Goal: Information Seeking & Learning: Find specific fact

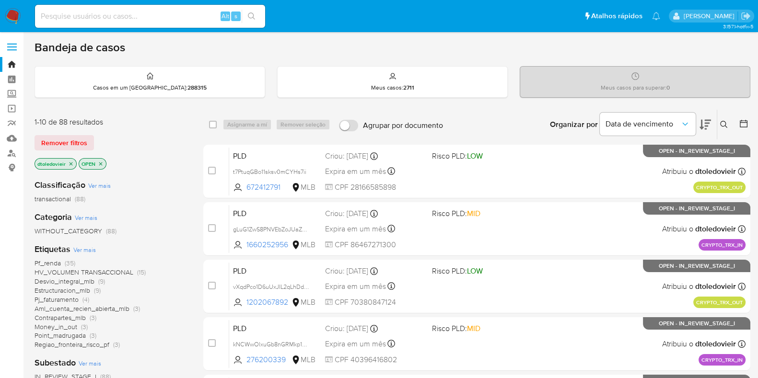
click at [495, 121] on div "Organizar por Data de vencimento Os resultados não podem ser classificados enqu…" at bounding box center [599, 125] width 302 height 30
drag, startPoint x: 469, startPoint y: 92, endPoint x: 475, endPoint y: 105, distance: 14.2
click at [471, 94] on div "Meus casos : 2711" at bounding box center [392, 82] width 230 height 31
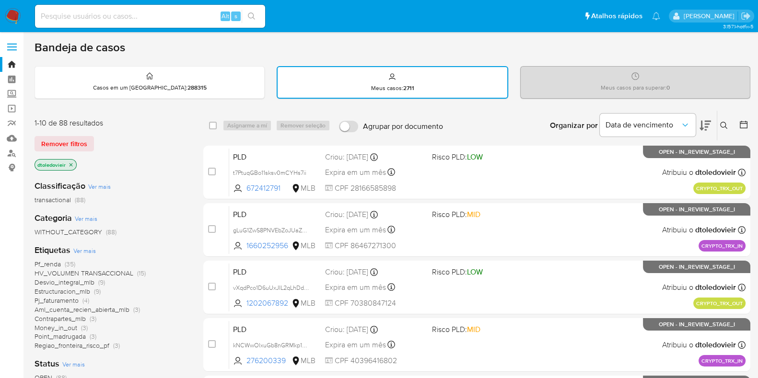
click at [18, 14] on img at bounding box center [13, 16] width 16 height 16
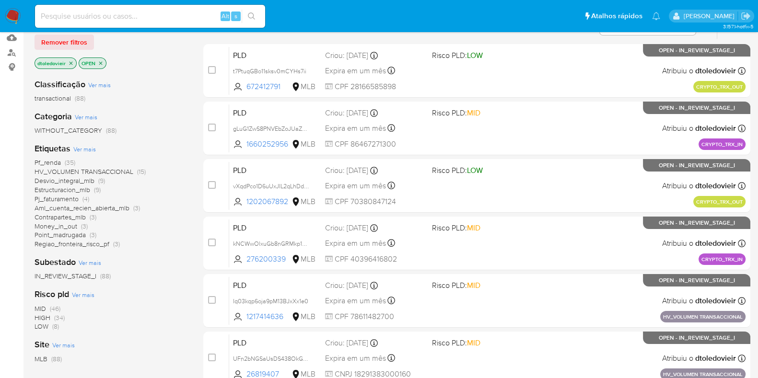
scroll to position [119, 0]
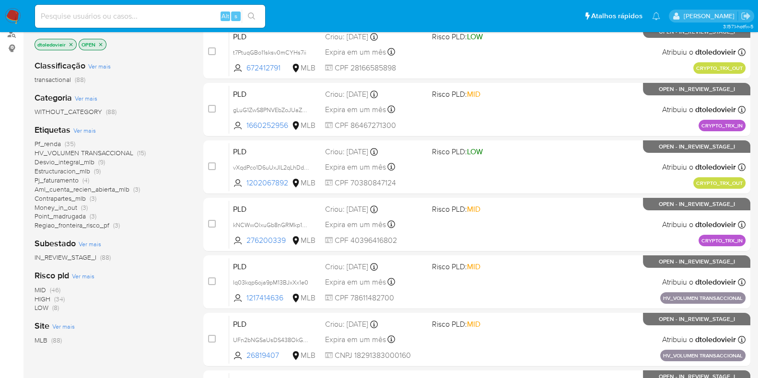
click at [125, 152] on span "HV_VOLUMEN TRANSACCIONAL" at bounding box center [84, 153] width 99 height 10
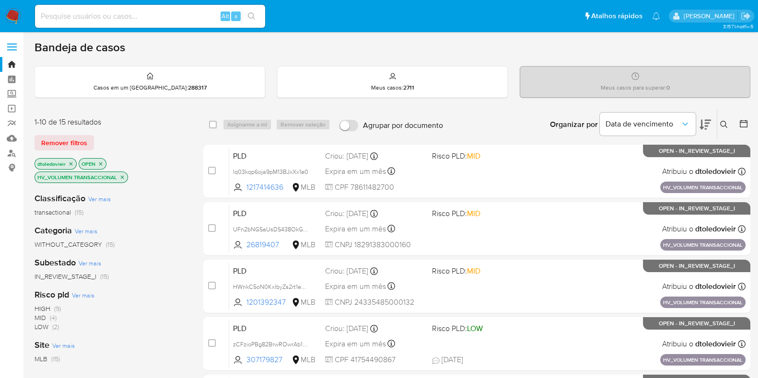
drag, startPoint x: 121, startPoint y: 175, endPoint x: 115, endPoint y: 173, distance: 6.2
click at [119, 174] on icon "close-filter" at bounding box center [122, 177] width 6 height 6
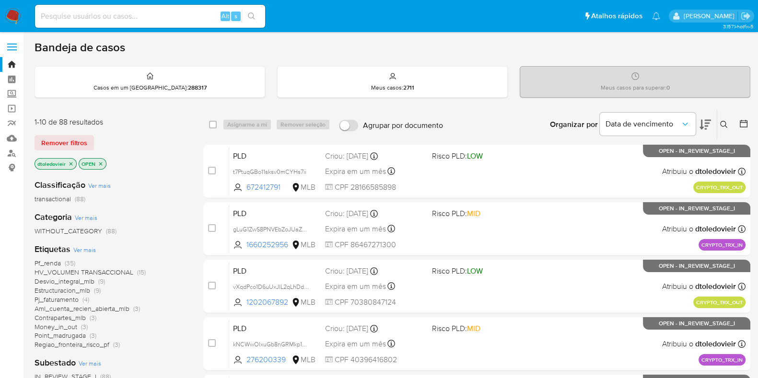
click at [56, 266] on div "Pf_renda (35) HV_VOLUMEN TRANSACCIONAL (15) Desvio_integral_mlb (9) Estructurac…" at bounding box center [111, 304] width 153 height 91
click at [58, 265] on span "Pf_renda" at bounding box center [48, 263] width 26 height 10
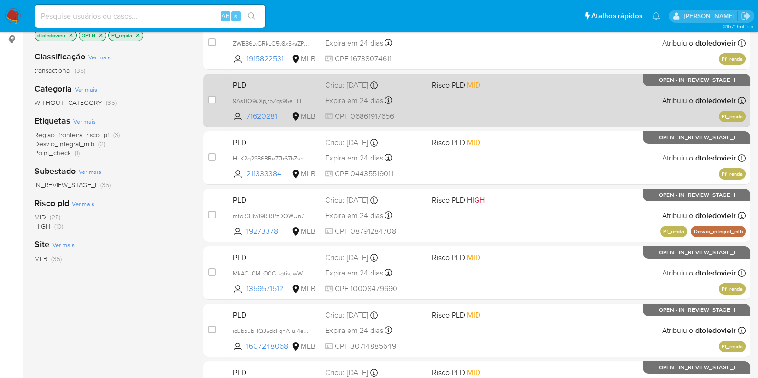
scroll to position [180, 0]
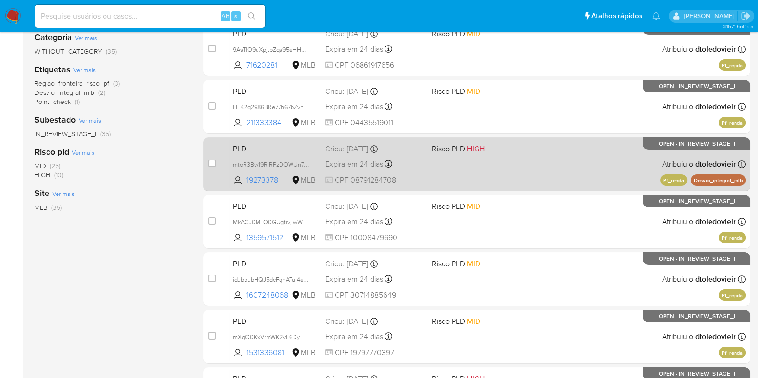
click at [552, 165] on div "PLD mtoR3Bw19RIRPzDOWUn7pQpJ 19273378 MLB Risco PLD: HIGH Criou: 12/08/2025 Cri…" at bounding box center [487, 164] width 516 height 48
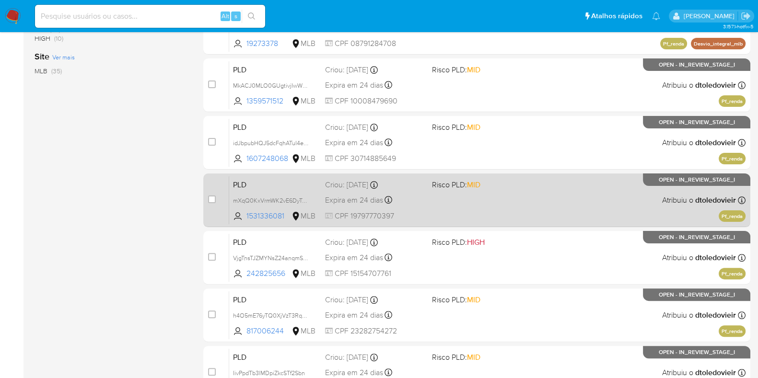
scroll to position [359, 0]
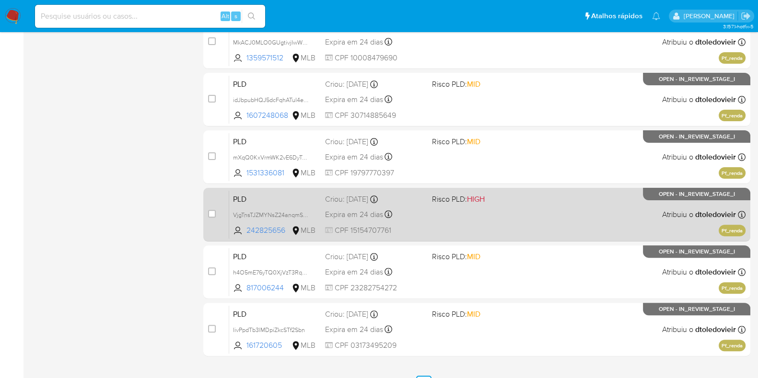
click at [489, 215] on div "PLD VjgTnsTJZMYNsZ24anqmSBnG 242825656 MLB Risco PLD: HIGH Criou: 12/08/2025 Cr…" at bounding box center [487, 214] width 516 height 48
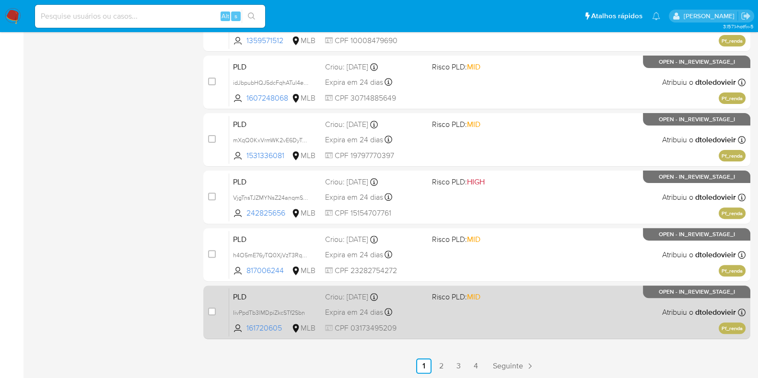
scroll to position [378, 0]
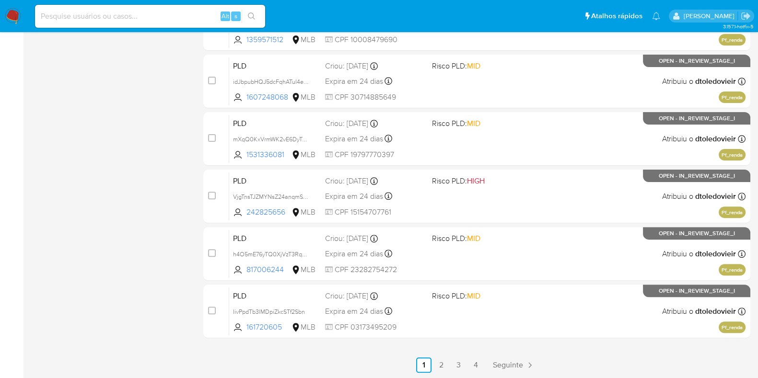
click at [441, 368] on link "2" at bounding box center [440, 365] width 15 height 15
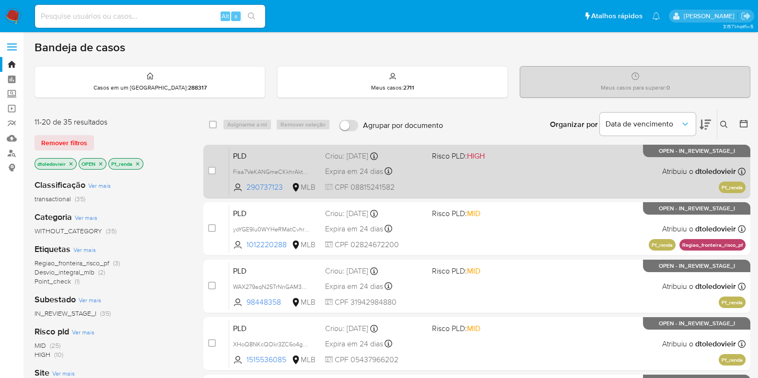
click at [541, 171] on div "PLD Fisa7VeKANGmeCKkhrAktd7U 290737123 MLB Risco PLD: HIGH Criou: 12/08/2025 Cr…" at bounding box center [487, 171] width 516 height 48
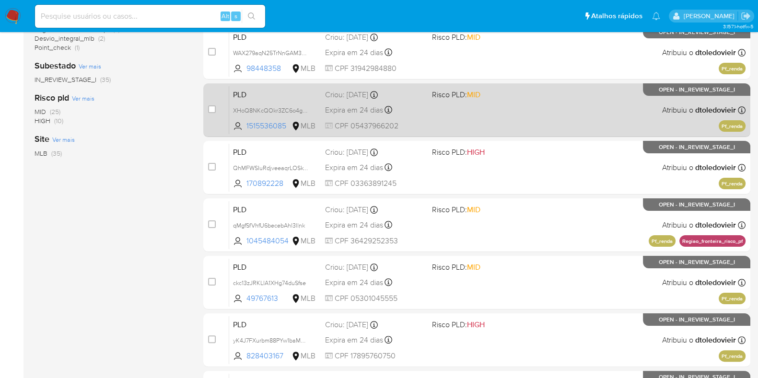
scroll to position [239, 0]
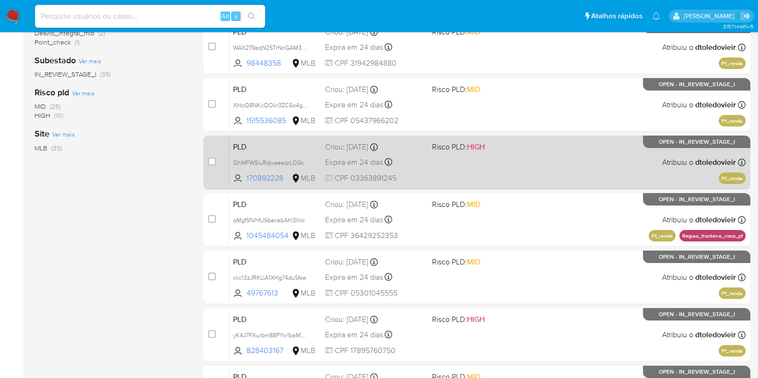
click at [554, 161] on div "PLD QhMFWSIuRdjveeaqrLOSkYND 170892228 MLB Risco PLD: HIGH Criou: 12/08/2025 Cr…" at bounding box center [487, 162] width 516 height 48
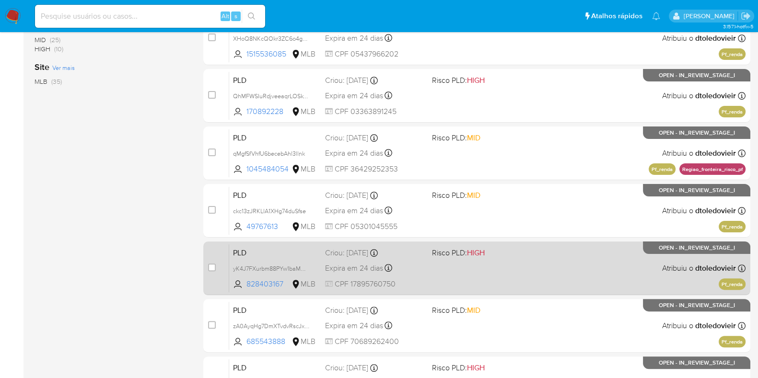
scroll to position [378, 0]
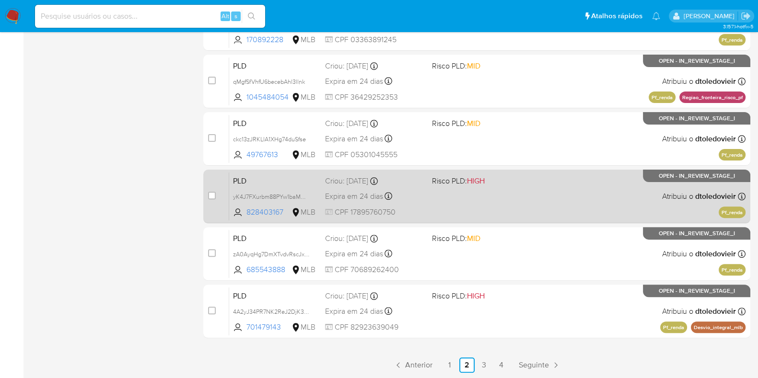
drag, startPoint x: 539, startPoint y: 185, endPoint x: 527, endPoint y: 217, distance: 33.5
click at [539, 186] on div "PLD yK4J7FXurbm88PYw1baMCuzM 828403167 MLB Risco PLD: HIGH Criou: 12/08/2025 Cr…" at bounding box center [487, 196] width 516 height 48
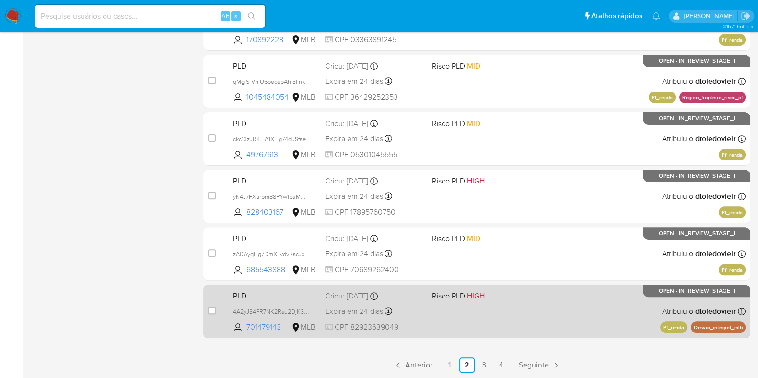
click at [493, 314] on div "PLD 4A2yJ34PR7NK2ReJ2DjK3KCF 701479143 MLB Risco PLD: HIGH Criou: 12/08/2025 Cr…" at bounding box center [487, 311] width 516 height 48
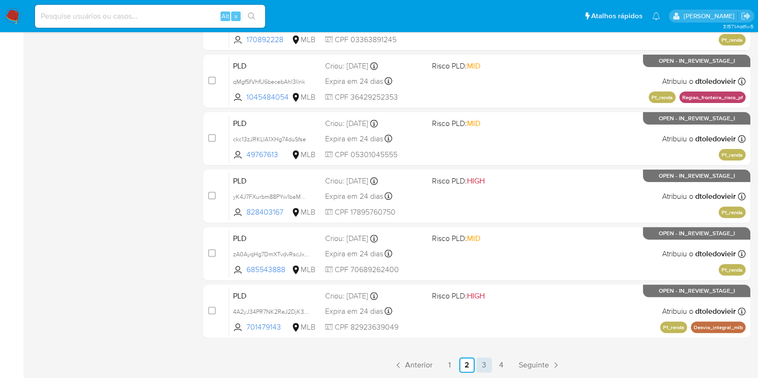
click at [485, 365] on link "3" at bounding box center [483, 365] width 15 height 15
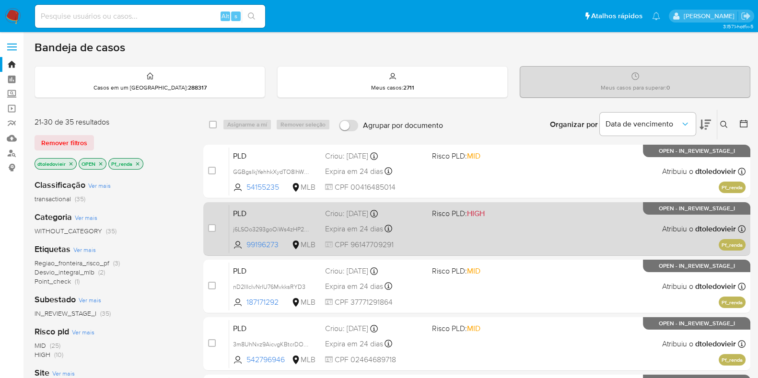
click at [507, 231] on div "PLD j6LSOo3293goOiWs4zHP2lMn 99196273 MLB Risco PLD: HIGH Criou: 12/08/2025 Cri…" at bounding box center [487, 229] width 516 height 48
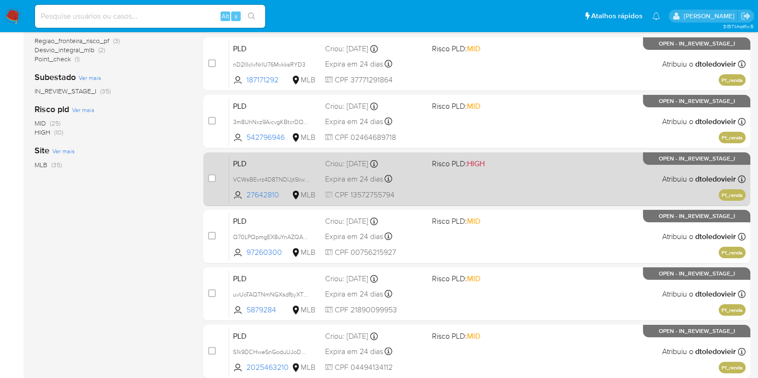
scroll to position [239, 0]
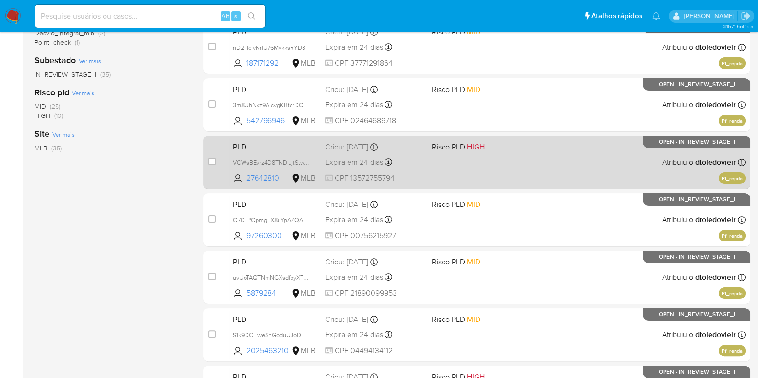
click at [534, 150] on div "PLD VCWsBEvrz4D8TNDlJjtStwY6 27642810 MLB Risco PLD: HIGH Criou: 12/08/2025 Cri…" at bounding box center [487, 162] width 516 height 48
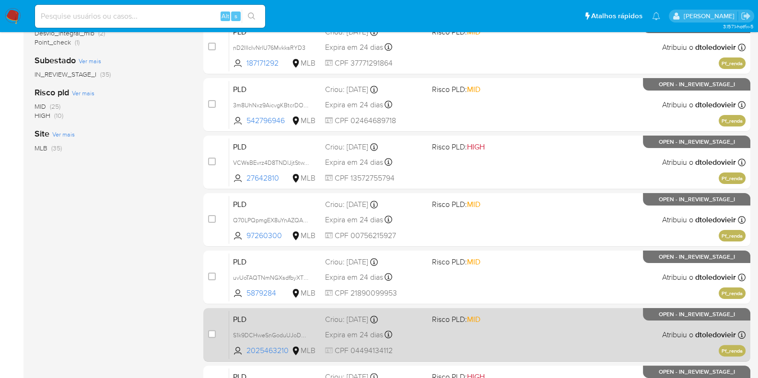
scroll to position [378, 0]
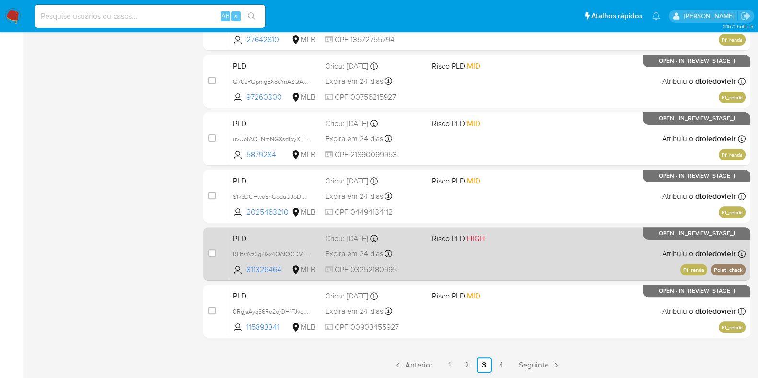
click at [498, 262] on div "PLD RHtsYvz3gKGx4QAfOCDVjOhc 811326464 MLB Risco PLD: HIGH Criou: 12/08/2025 Cr…" at bounding box center [487, 254] width 516 height 48
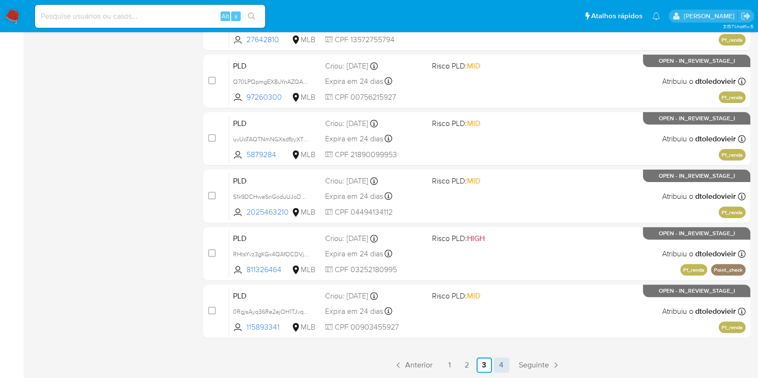
click at [500, 363] on link "4" at bounding box center [501, 365] width 15 height 15
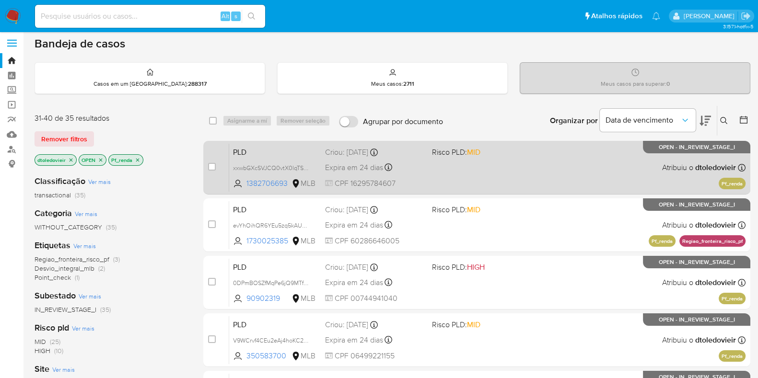
scroll to position [119, 0]
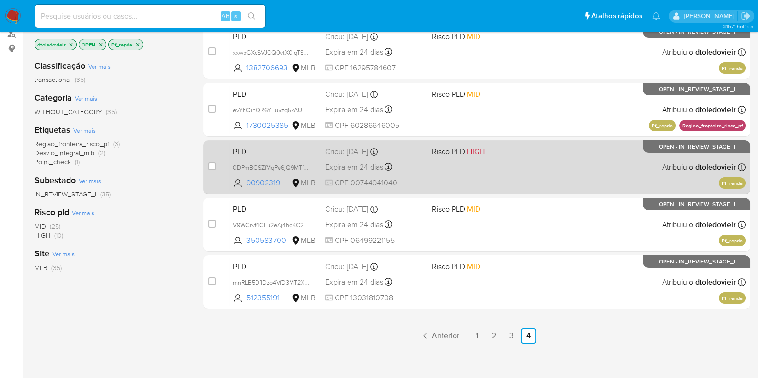
click at [521, 166] on div "PLD 0DPmBOSZfMqPe6jQ9MTfwtYq 90902319 MLB Risco PLD: HIGH Criou: 12/08/2025 Cri…" at bounding box center [487, 167] width 516 height 48
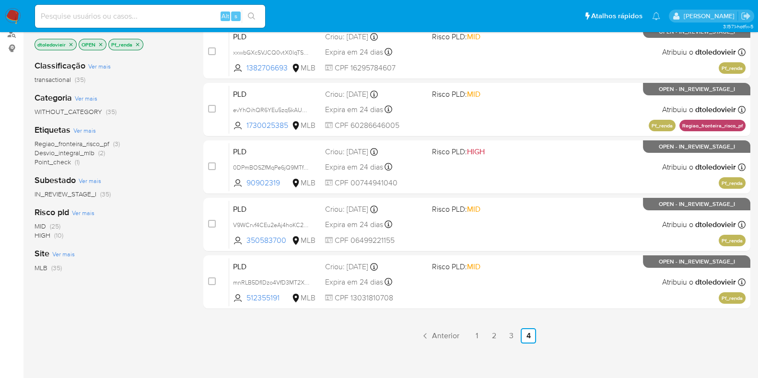
click at [14, 22] on img at bounding box center [13, 16] width 16 height 16
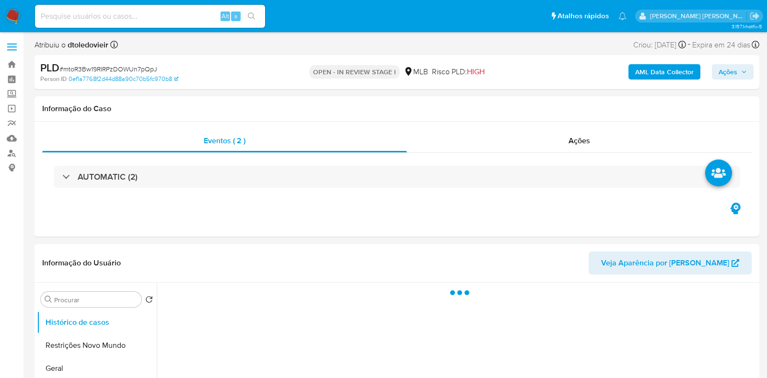
select select "10"
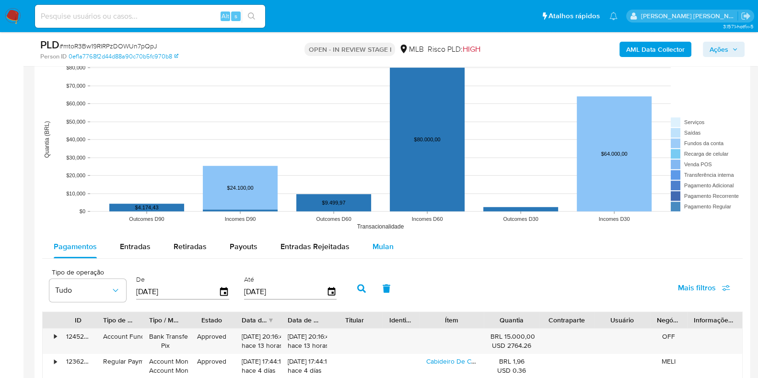
click at [378, 253] on div "Mulan" at bounding box center [382, 246] width 21 height 23
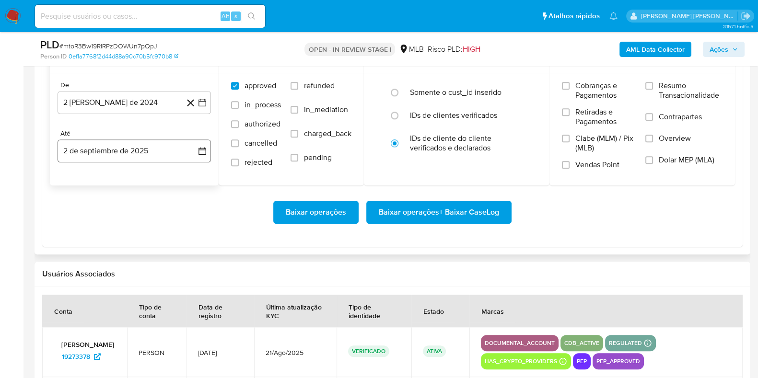
scroll to position [1138, 0]
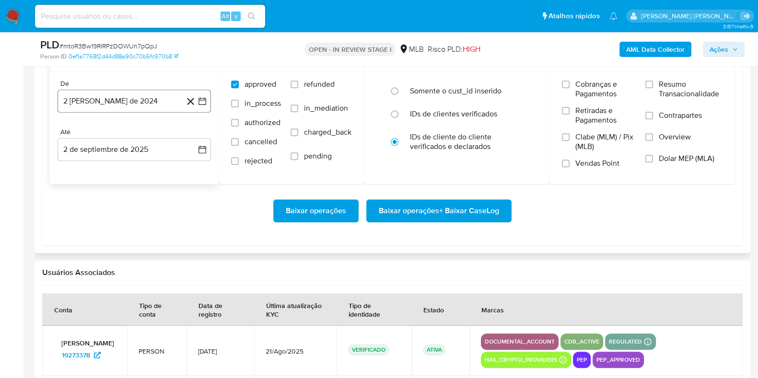
click at [132, 102] on button "2 de agosto de 2024" at bounding box center [134, 101] width 153 height 23
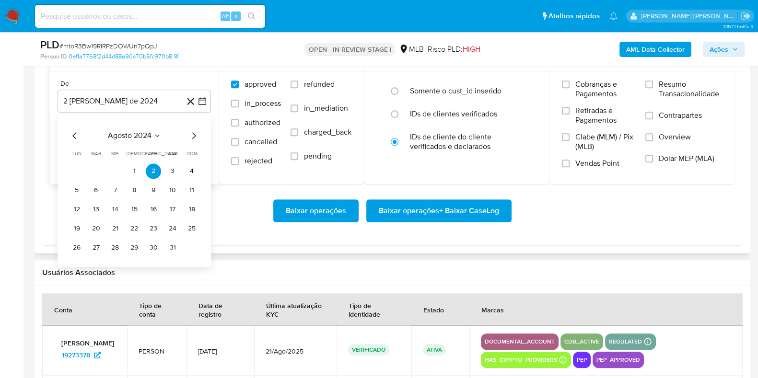
click at [193, 133] on icon "Mes siguiente" at bounding box center [194, 136] width 12 height 12
click at [194, 133] on icon "Mes siguiente" at bounding box center [194, 136] width 12 height 12
click at [195, 133] on icon "Mes siguiente" at bounding box center [194, 136] width 12 height 12
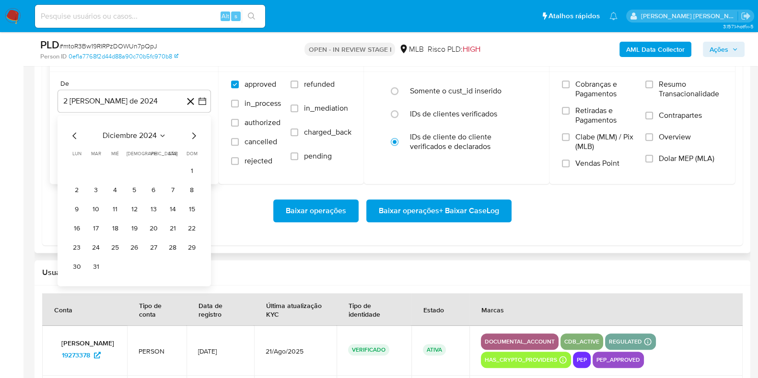
click at [195, 133] on icon "Mes siguiente" at bounding box center [194, 136] width 12 height 12
click at [196, 133] on icon "Mes siguiente" at bounding box center [194, 136] width 12 height 12
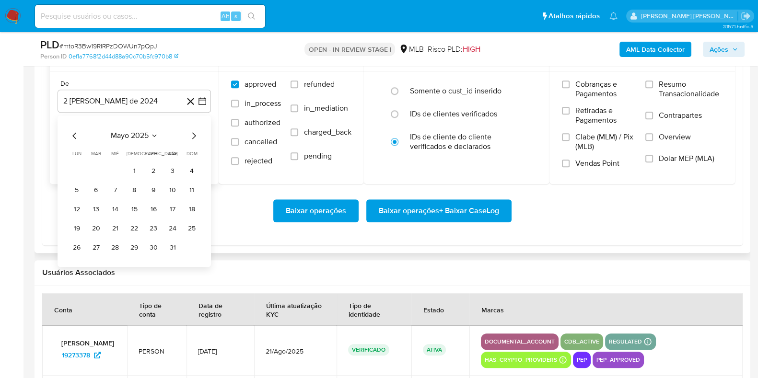
click at [196, 133] on icon "Mes siguiente" at bounding box center [194, 136] width 12 height 12
click at [71, 133] on icon "Mes anterior" at bounding box center [75, 136] width 12 height 12
click at [73, 132] on icon "Mes anterior" at bounding box center [75, 136] width 12 height 12
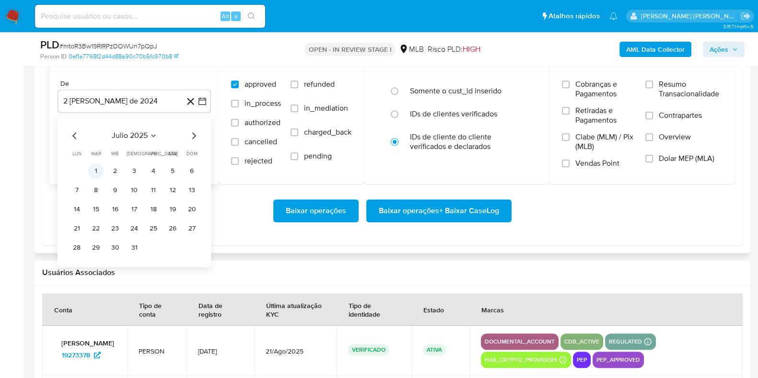
click at [99, 171] on button "1" at bounding box center [95, 170] width 15 height 15
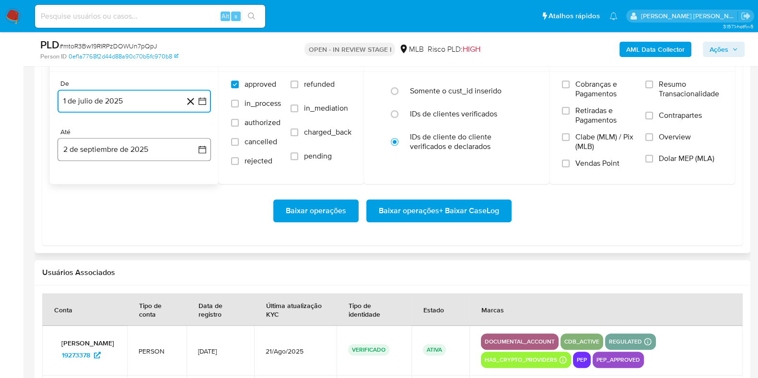
click at [121, 152] on button "2 de septiembre de 2025" at bounding box center [134, 149] width 153 height 23
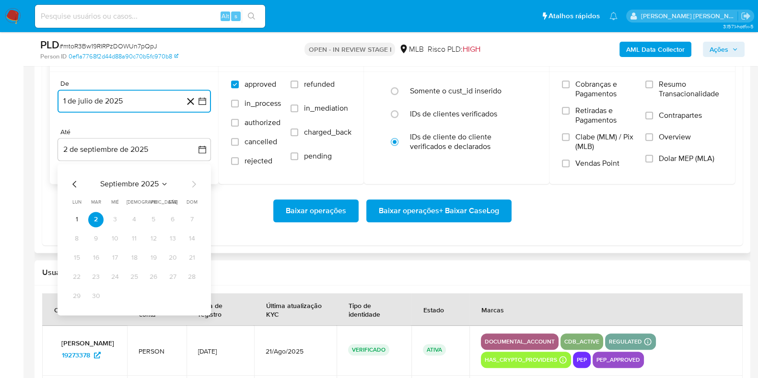
drag, startPoint x: 70, startPoint y: 180, endPoint x: 79, endPoint y: 185, distance: 10.1
click at [71, 180] on icon "Mes anterior" at bounding box center [75, 184] width 12 height 12
click at [189, 300] on button "31" at bounding box center [191, 295] width 15 height 15
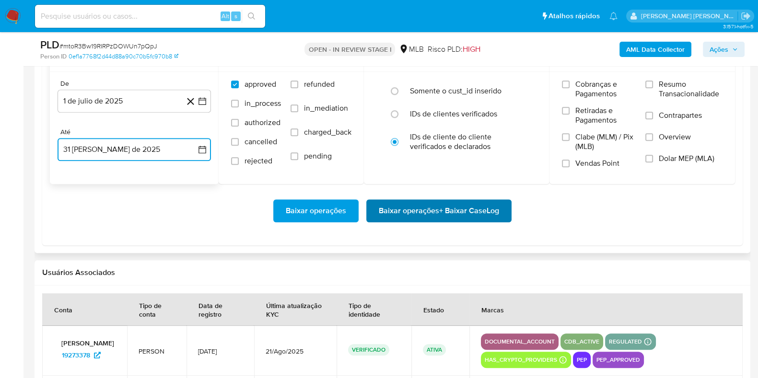
click at [403, 210] on span "Baixar operações + Baixar CaseLog" at bounding box center [439, 210] width 120 height 21
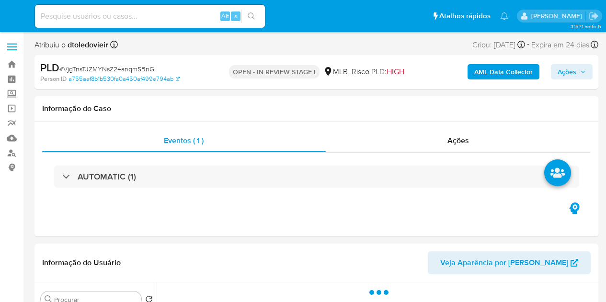
select select "10"
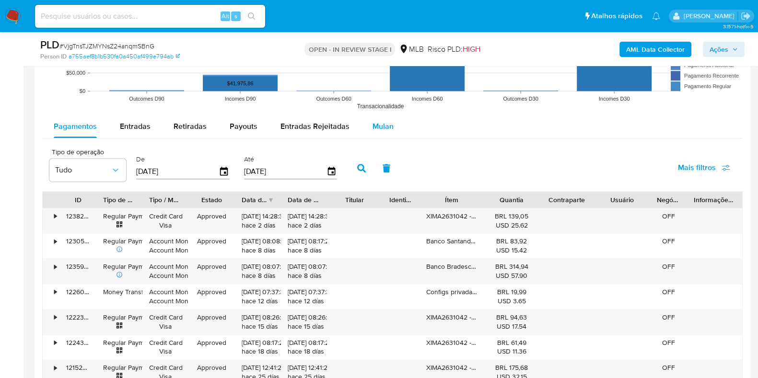
drag, startPoint x: 380, startPoint y: 123, endPoint x: 371, endPoint y: 126, distance: 9.0
click at [379, 123] on span "Mulan" at bounding box center [382, 126] width 21 height 11
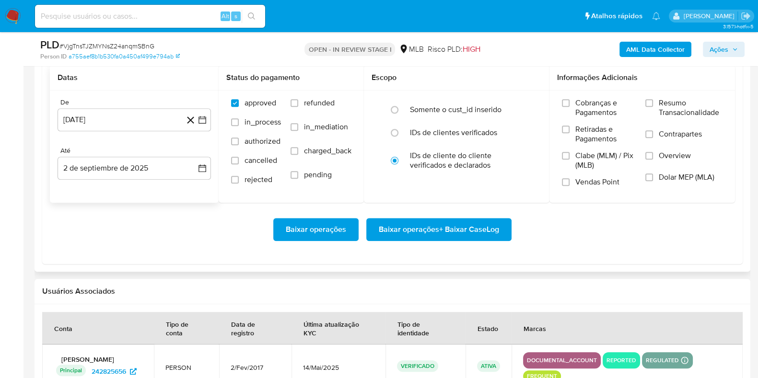
scroll to position [1138, 0]
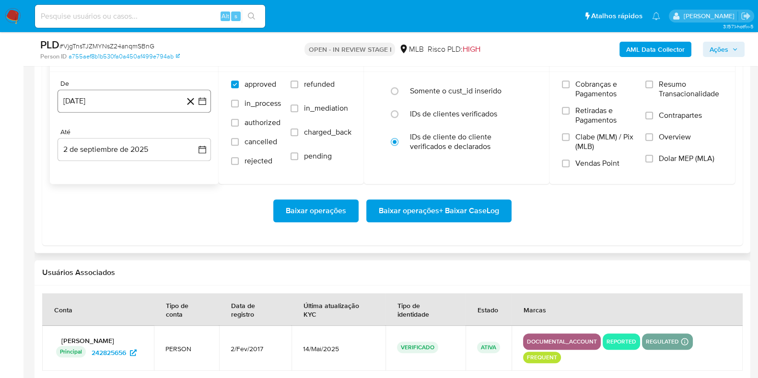
click at [136, 104] on button "2 de agosto de 2024" at bounding box center [134, 101] width 153 height 23
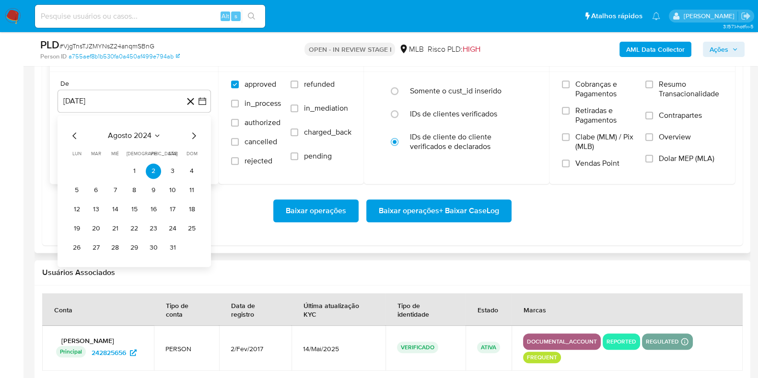
click at [191, 132] on icon "Mes siguiente" at bounding box center [194, 136] width 12 height 12
click at [195, 134] on icon "Mes siguiente" at bounding box center [194, 135] width 4 height 7
click at [200, 134] on div "diciembre 2024 diciembre 2024 lun lunes mar martes mié miércoles jue jueves vie…" at bounding box center [134, 200] width 153 height 171
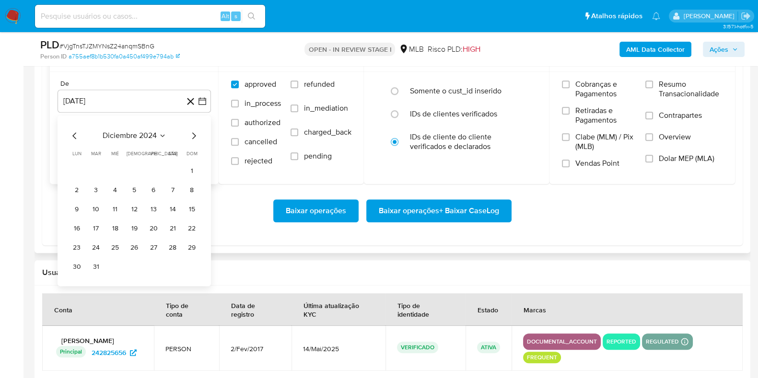
click at [200, 134] on div "diciembre 2024 diciembre 2024 lun lunes mar martes mié miércoles jue jueves vie…" at bounding box center [134, 200] width 153 height 171
click at [199, 135] on icon "Mes siguiente" at bounding box center [194, 136] width 12 height 12
click at [194, 134] on icon "Mes siguiente" at bounding box center [194, 135] width 4 height 7
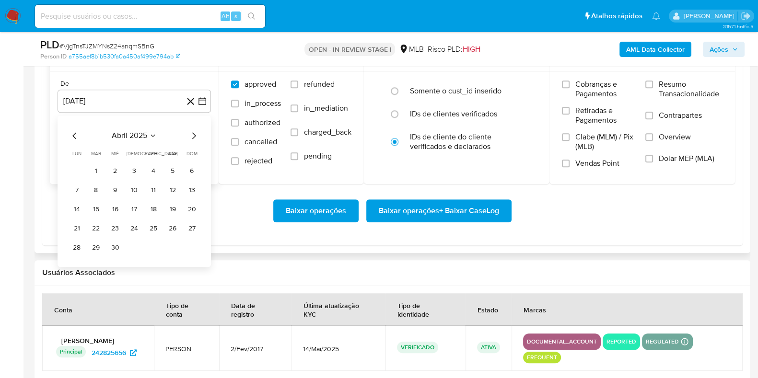
click at [194, 134] on icon "Mes siguiente" at bounding box center [194, 135] width 4 height 7
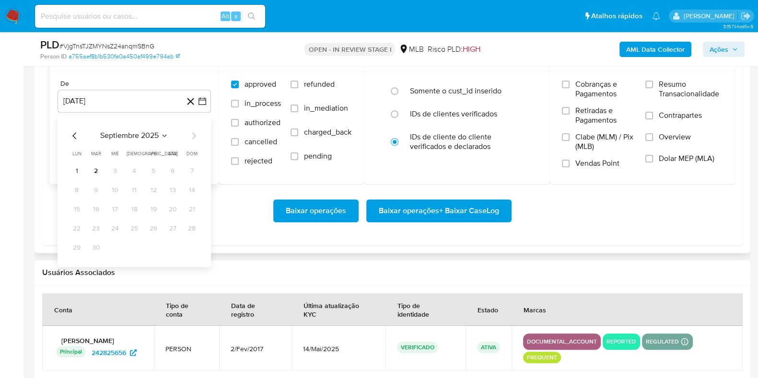
click at [77, 135] on icon "Mes anterior" at bounding box center [75, 136] width 12 height 12
click at [76, 135] on icon "Mes anterior" at bounding box center [75, 136] width 12 height 12
click at [92, 167] on button "1" at bounding box center [95, 170] width 15 height 15
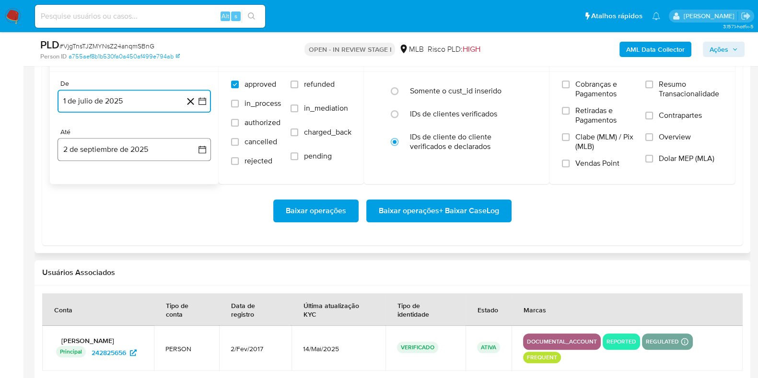
click at [105, 140] on button "2 de septiembre de 2025" at bounding box center [134, 149] width 153 height 23
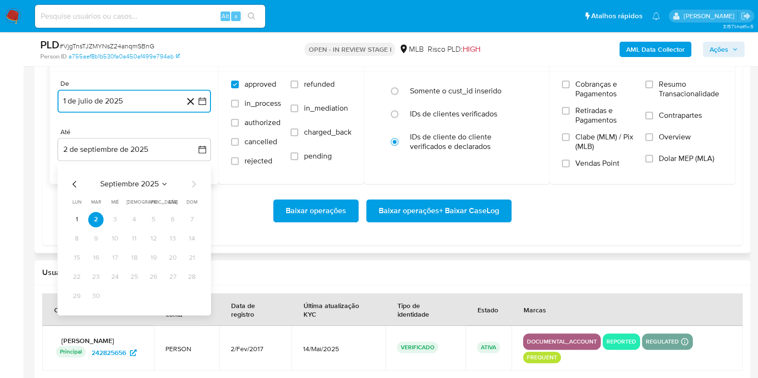
click at [72, 181] on icon "Mes anterior" at bounding box center [75, 184] width 12 height 12
drag, startPoint x: 194, startPoint y: 295, endPoint x: 200, endPoint y: 289, distance: 8.5
click at [194, 296] on button "31" at bounding box center [191, 295] width 15 height 15
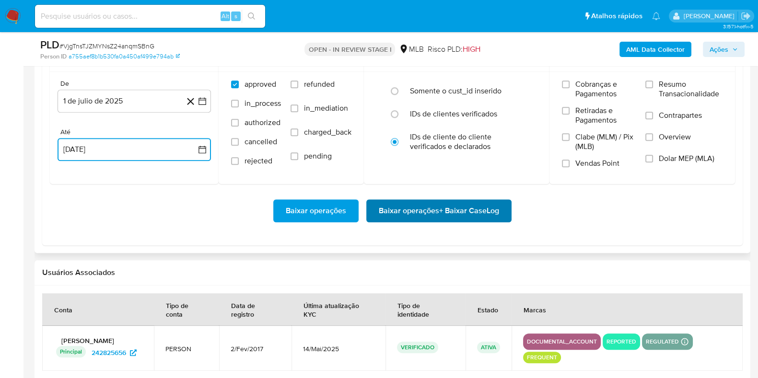
click at [408, 202] on span "Baixar operações + Baixar CaseLog" at bounding box center [439, 210] width 120 height 21
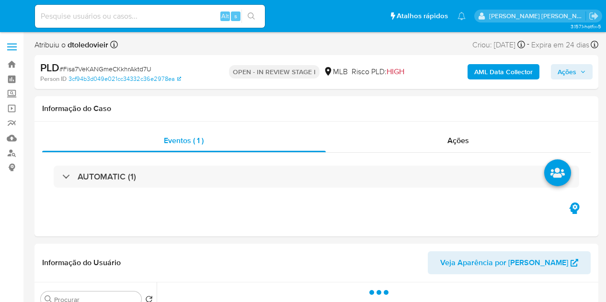
select select "10"
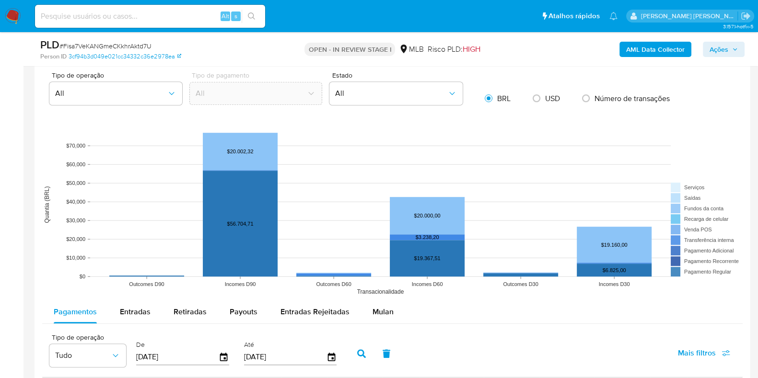
scroll to position [898, 0]
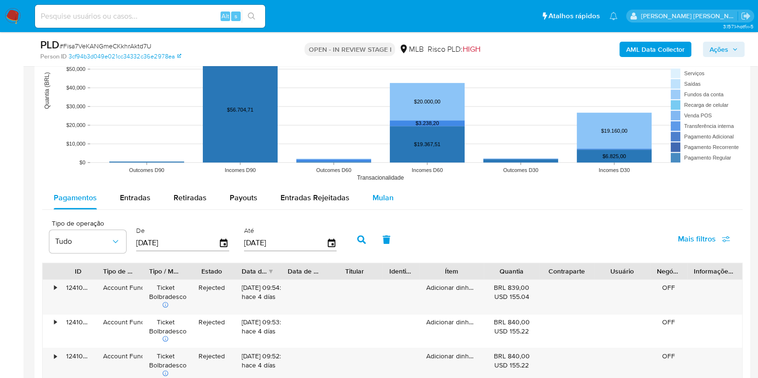
click at [388, 194] on span "Mulan" at bounding box center [382, 197] width 21 height 11
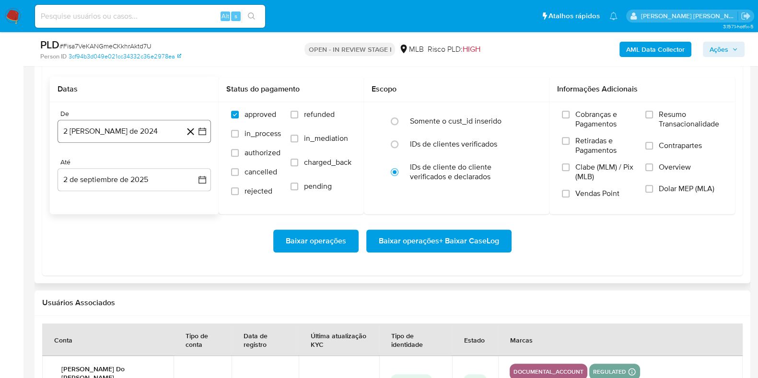
scroll to position [1078, 0]
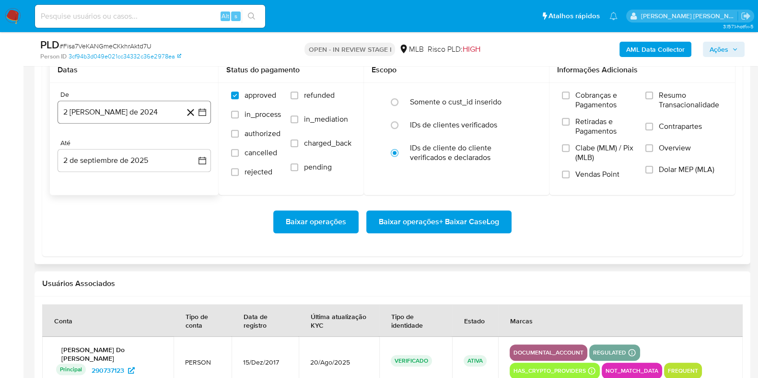
click at [143, 114] on button "2 [PERSON_NAME] de 2024" at bounding box center [134, 112] width 153 height 23
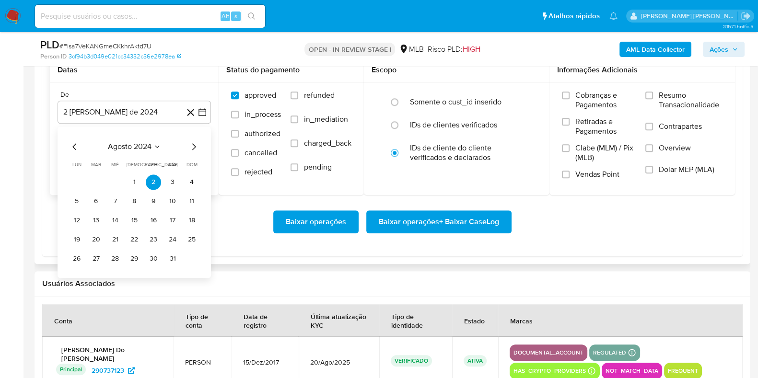
click at [194, 147] on icon "Mes siguiente" at bounding box center [194, 147] width 12 height 12
click at [189, 143] on icon "Mes siguiente" at bounding box center [194, 147] width 12 height 12
click at [188, 142] on icon "Mes siguiente" at bounding box center [194, 147] width 12 height 12
click at [201, 148] on div "noviembre 2024 noviembre 2024 lun lunes mar martes mié miércoles jue jueves vie…" at bounding box center [134, 202] width 153 height 151
click at [195, 135] on div "noviembre 2024 noviembre 2024 lun lunes mar martes mié miércoles jue jueves vie…" at bounding box center [134, 202] width 153 height 151
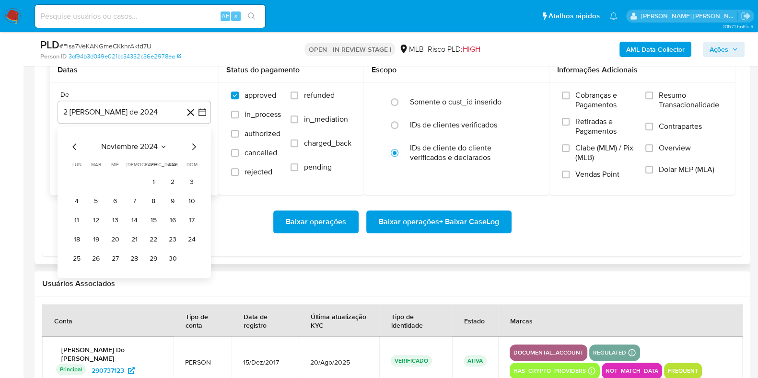
click at [189, 144] on icon "Mes siguiente" at bounding box center [194, 147] width 12 height 12
click at [190, 144] on icon "Mes siguiente" at bounding box center [194, 147] width 12 height 12
click at [191, 145] on icon "Mes siguiente" at bounding box center [194, 147] width 12 height 12
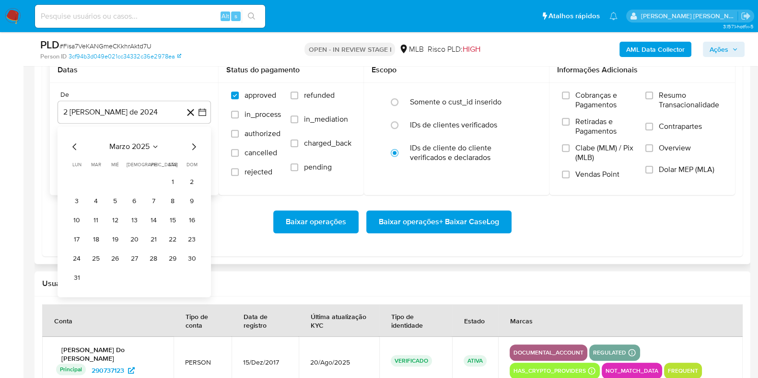
click at [191, 145] on icon "Mes siguiente" at bounding box center [194, 147] width 12 height 12
click at [96, 183] on button "1" at bounding box center [95, 181] width 15 height 15
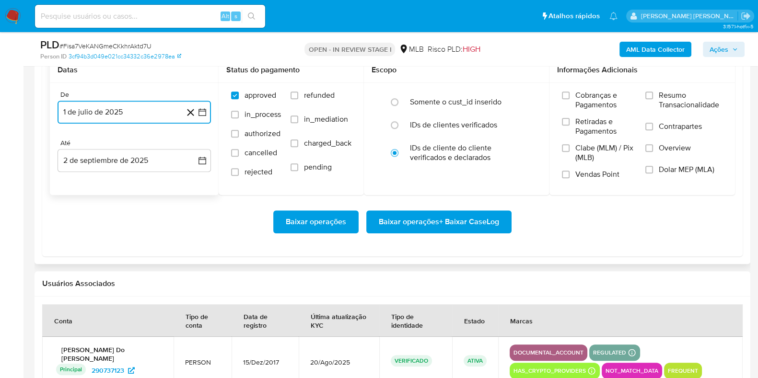
drag, startPoint x: 110, startPoint y: 159, endPoint x: 122, endPoint y: 173, distance: 17.7
click at [110, 159] on button "2 de septiembre de 2025" at bounding box center [134, 160] width 153 height 23
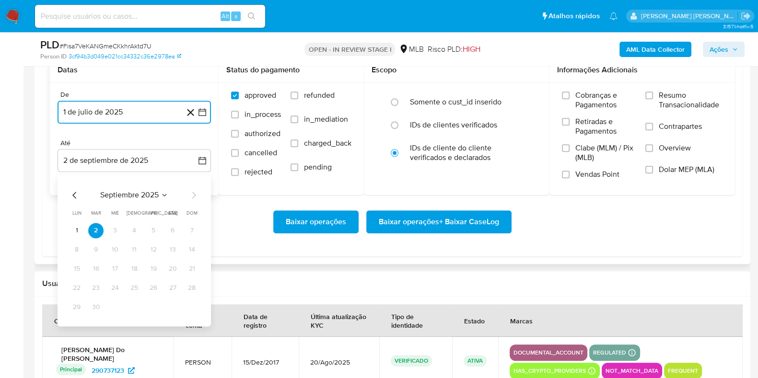
click at [75, 193] on icon "Mes anterior" at bounding box center [75, 195] width 12 height 12
click at [196, 302] on button "31" at bounding box center [191, 307] width 15 height 15
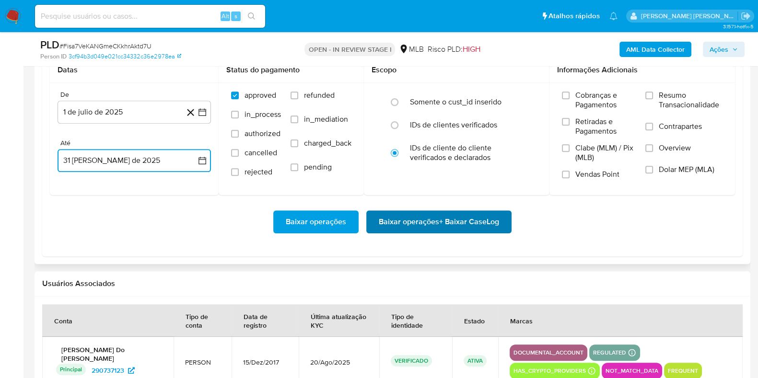
click at [392, 227] on span "Baixar operações + Baixar CaseLog" at bounding box center [439, 221] width 120 height 21
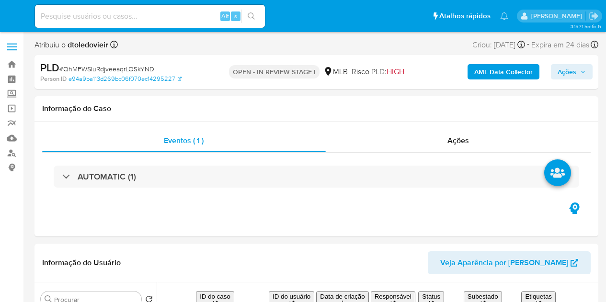
select select "10"
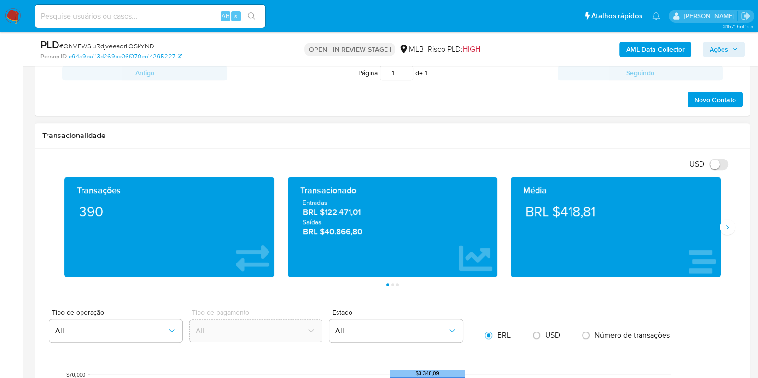
scroll to position [778, 0]
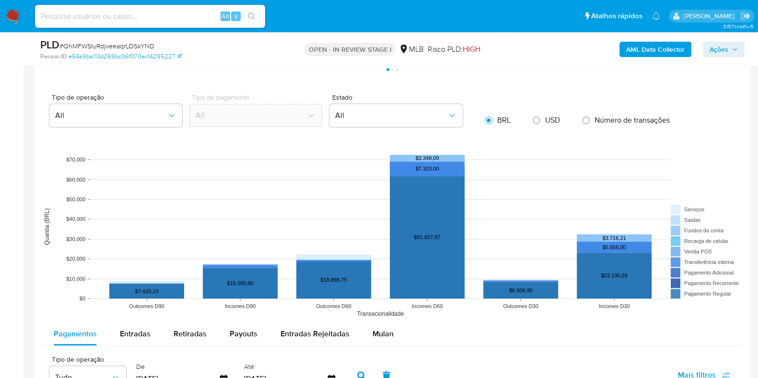
click at [386, 302] on rect at bounding box center [392, 227] width 700 height 192
click at [382, 302] on span "Mulan" at bounding box center [382, 333] width 21 height 11
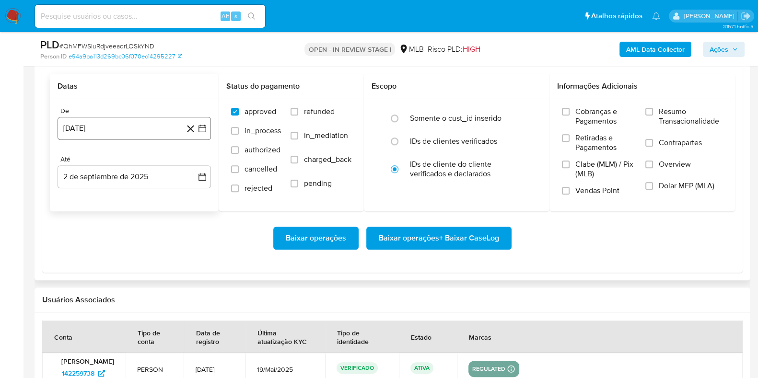
click at [132, 136] on button "[DATE]" at bounding box center [134, 128] width 153 height 23
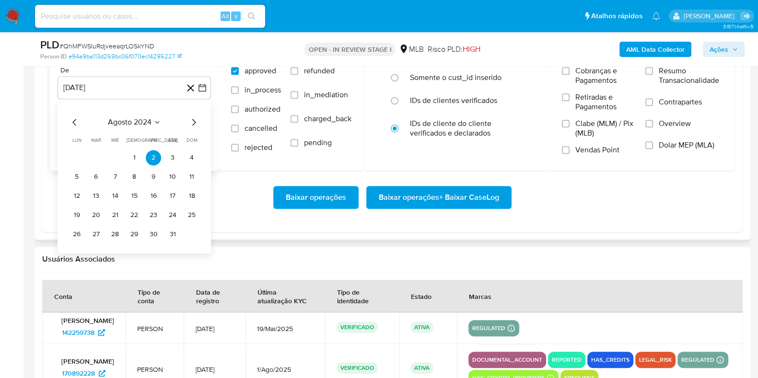
scroll to position [1138, 0]
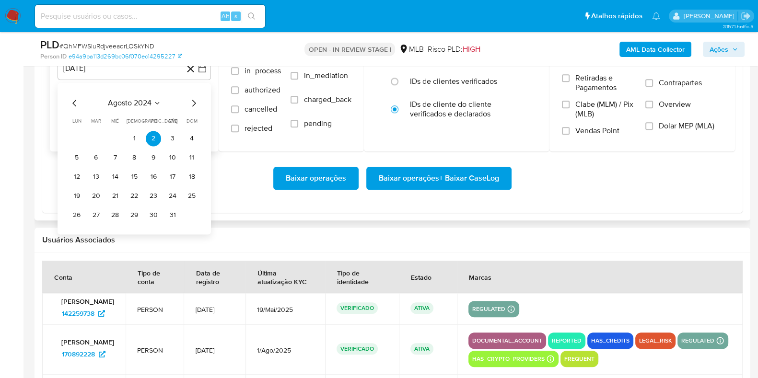
click at [189, 97] on icon "Mes siguiente" at bounding box center [194, 103] width 12 height 12
drag, startPoint x: 195, startPoint y: 102, endPoint x: 199, endPoint y: 102, distance: 4.8
click at [198, 102] on icon "Mes siguiente" at bounding box center [194, 103] width 12 height 12
click at [199, 102] on div "octubre 2024 octubre 2024 lun lunes mar martes mié miércoles jue jueves vie vie…" at bounding box center [134, 158] width 153 height 151
click at [192, 104] on icon "Mes siguiente" at bounding box center [194, 103] width 12 height 12
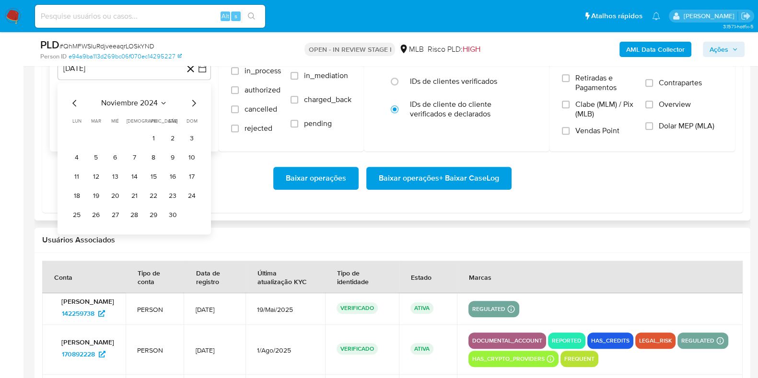
click at [193, 104] on icon "Mes siguiente" at bounding box center [194, 103] width 4 height 7
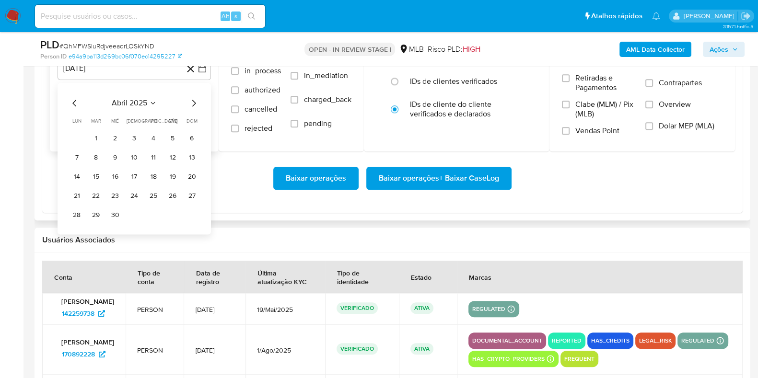
click at [193, 104] on icon "Mes siguiente" at bounding box center [194, 103] width 4 height 7
click at [194, 104] on icon "Mes siguiente" at bounding box center [194, 103] width 4 height 7
click at [194, 104] on icon "Mes siguiente" at bounding box center [194, 103] width 12 height 12
click at [75, 103] on icon "Mes anterior" at bounding box center [75, 103] width 12 height 12
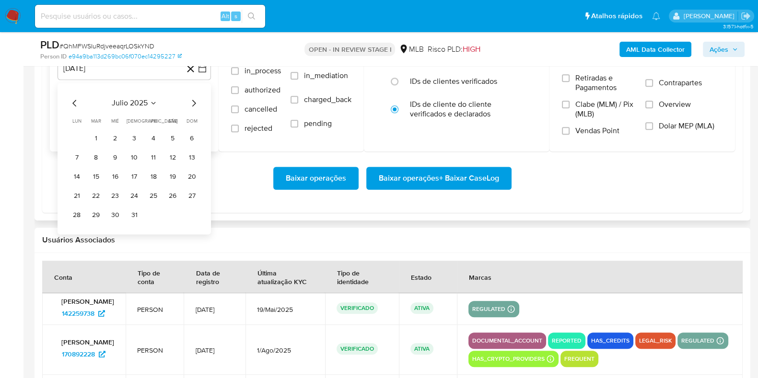
click at [86, 132] on tr "1 2 3 4 5 6" at bounding box center [134, 138] width 130 height 15
click at [95, 138] on button "1" at bounding box center [95, 138] width 15 height 15
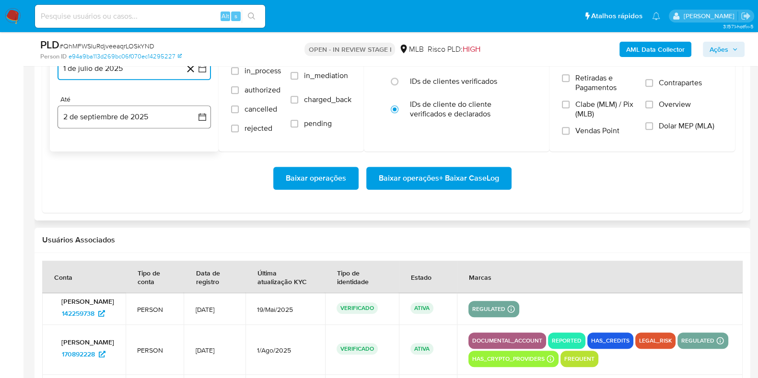
click at [95, 123] on button "2 de septiembre de 2025" at bounding box center [134, 116] width 153 height 23
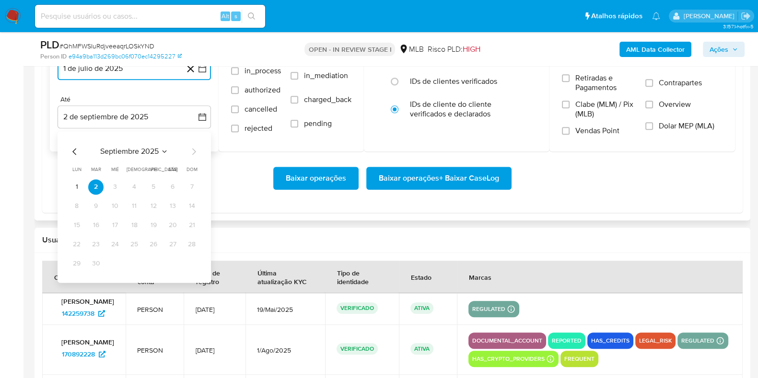
click at [70, 150] on icon "Mes anterior" at bounding box center [75, 152] width 12 height 12
click at [188, 262] on button "31" at bounding box center [191, 263] width 15 height 15
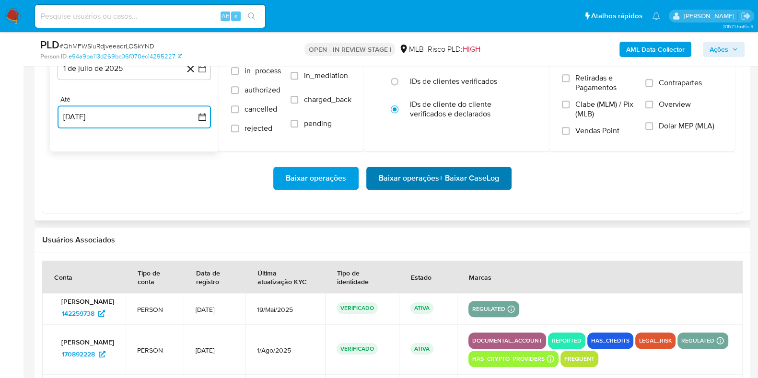
click at [397, 178] on span "Baixar operações + Baixar CaseLog" at bounding box center [439, 178] width 120 height 21
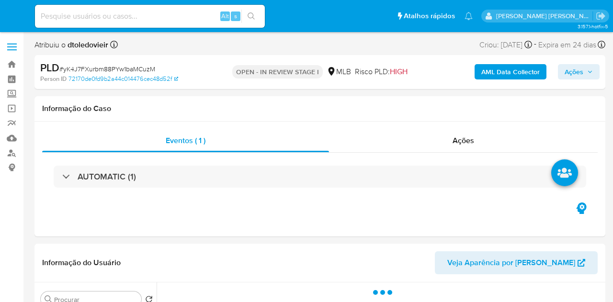
select select "10"
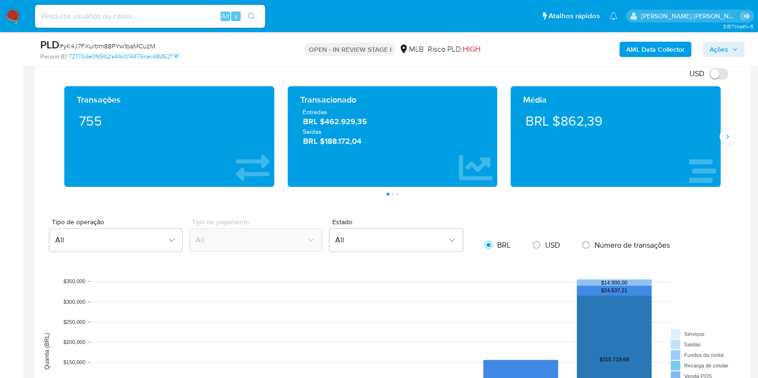
scroll to position [778, 0]
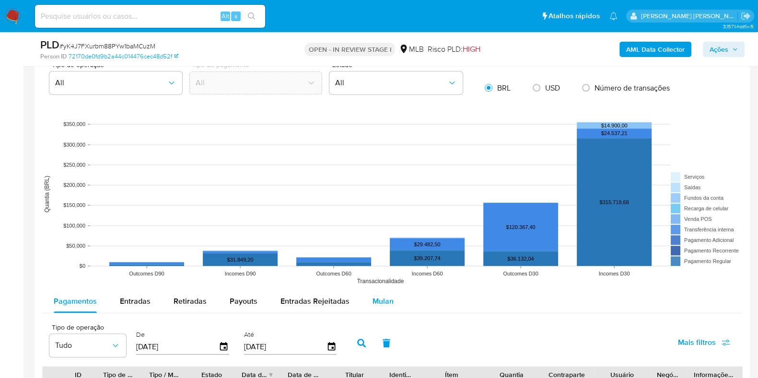
click at [379, 300] on span "Mulan" at bounding box center [382, 301] width 21 height 11
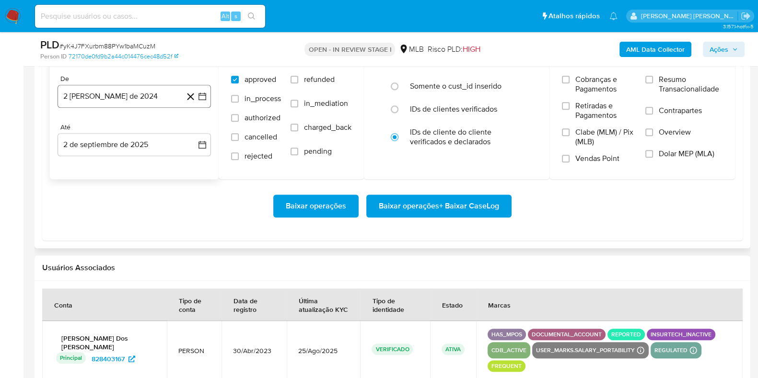
scroll to position [1078, 0]
click at [125, 98] on button "2 [PERSON_NAME] de 2024" at bounding box center [134, 95] width 153 height 23
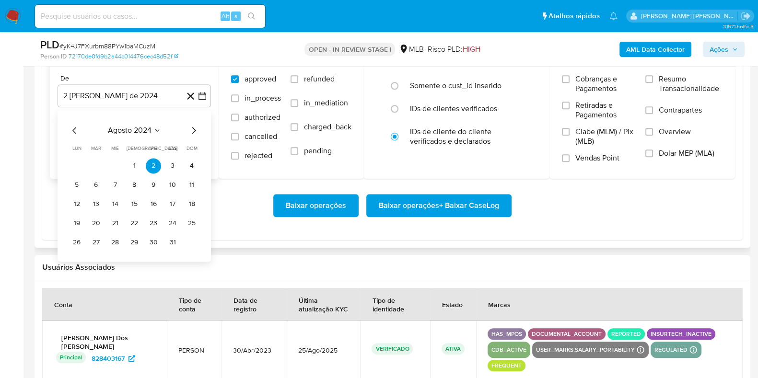
click at [191, 126] on icon "Mes siguiente" at bounding box center [194, 131] width 12 height 12
click at [189, 125] on icon "Mes siguiente" at bounding box center [194, 131] width 12 height 12
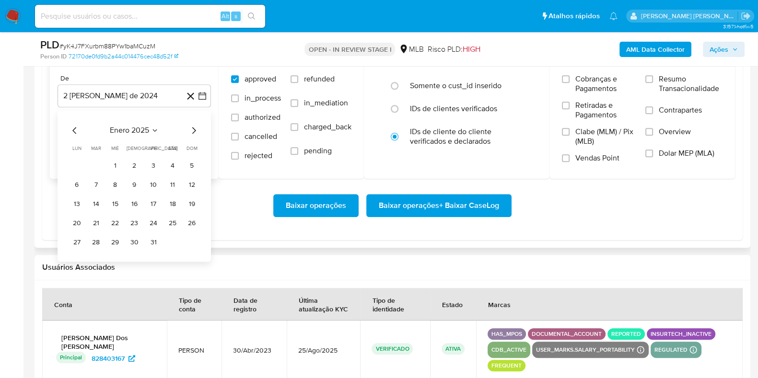
click at [189, 126] on icon "Mes siguiente" at bounding box center [194, 131] width 12 height 12
click at [191, 127] on icon "Mes siguiente" at bounding box center [194, 131] width 12 height 12
click at [190, 127] on icon "Mes siguiente" at bounding box center [194, 131] width 12 height 12
click at [189, 127] on icon "Mes siguiente" at bounding box center [194, 131] width 12 height 12
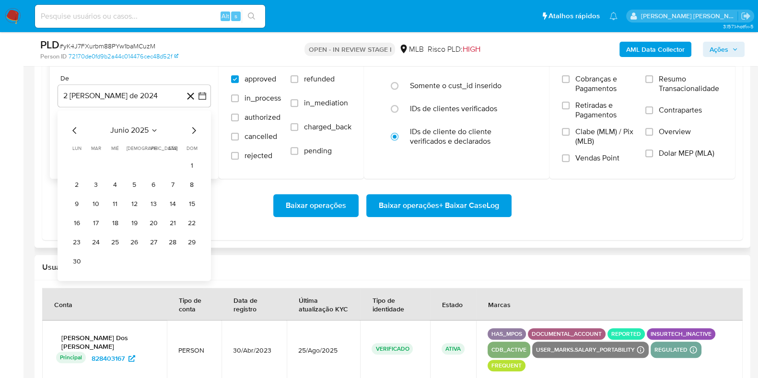
click at [188, 127] on icon "Mes siguiente" at bounding box center [194, 131] width 12 height 12
click at [93, 162] on button "1" at bounding box center [95, 165] width 15 height 15
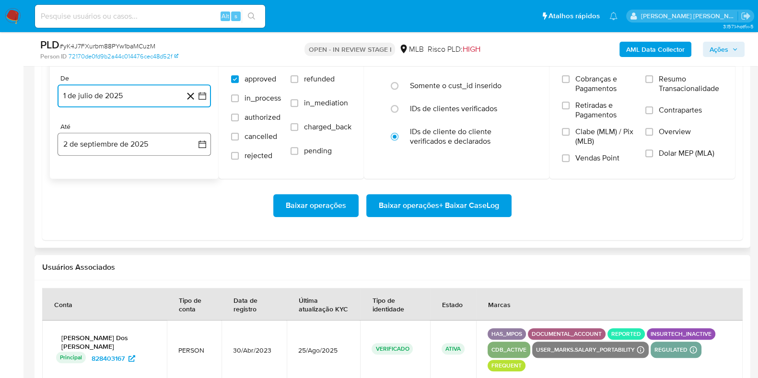
click at [107, 133] on button "2 de septiembre de 2025" at bounding box center [134, 144] width 153 height 23
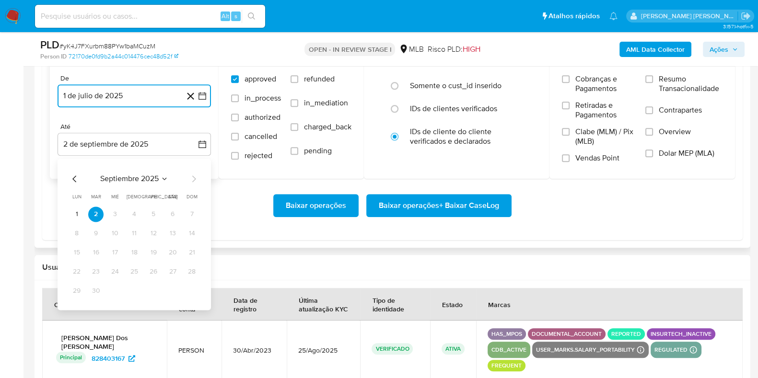
click at [77, 174] on icon "Mes anterior" at bounding box center [75, 179] width 12 height 12
click at [187, 289] on button "31" at bounding box center [191, 290] width 15 height 15
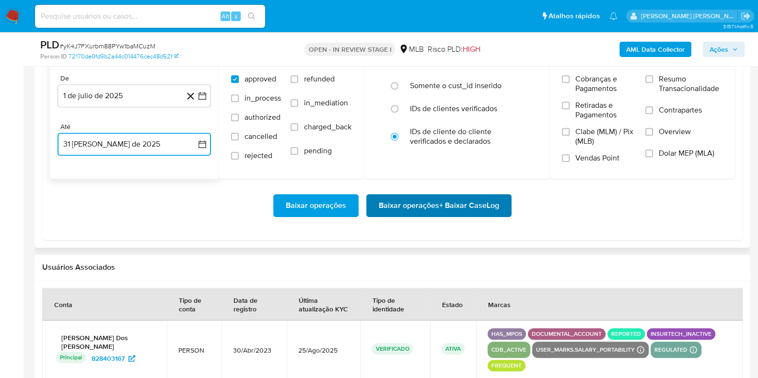
click at [445, 209] on span "Baixar operações + Baixar CaseLog" at bounding box center [439, 205] width 120 height 21
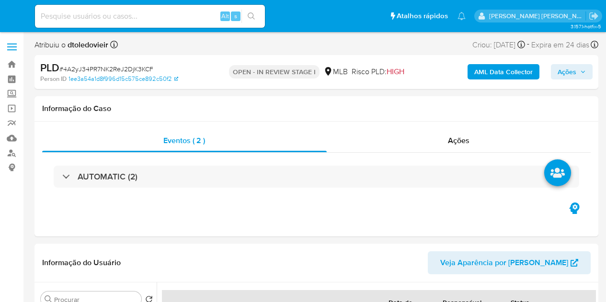
select select "10"
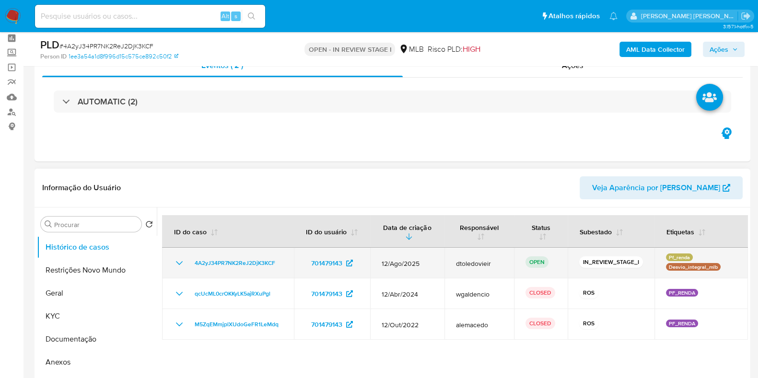
scroll to position [119, 0]
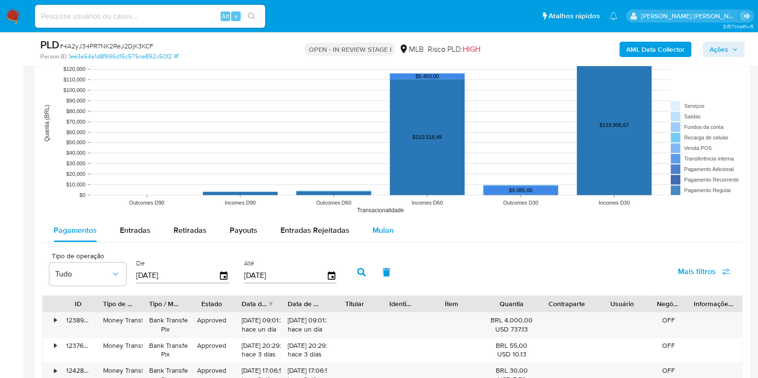
drag, startPoint x: 369, startPoint y: 225, endPoint x: 383, endPoint y: 219, distance: 16.1
click at [372, 229] on span "Mulan" at bounding box center [382, 230] width 21 height 11
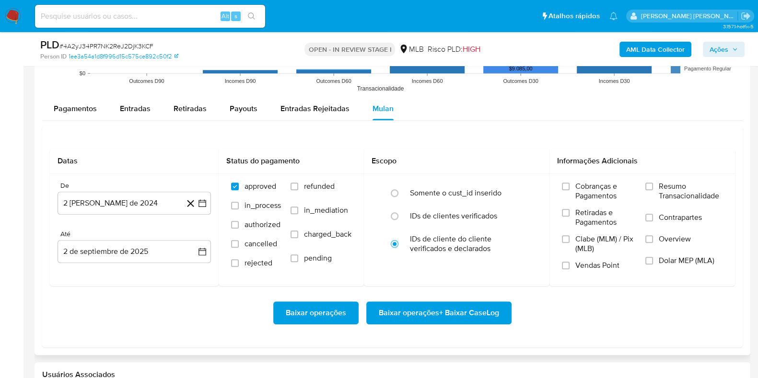
scroll to position [1138, 0]
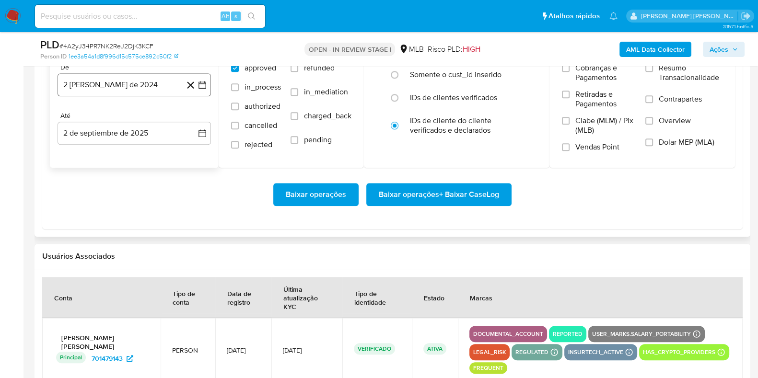
click at [136, 84] on button "2 [PERSON_NAME] de 2024" at bounding box center [134, 84] width 153 height 23
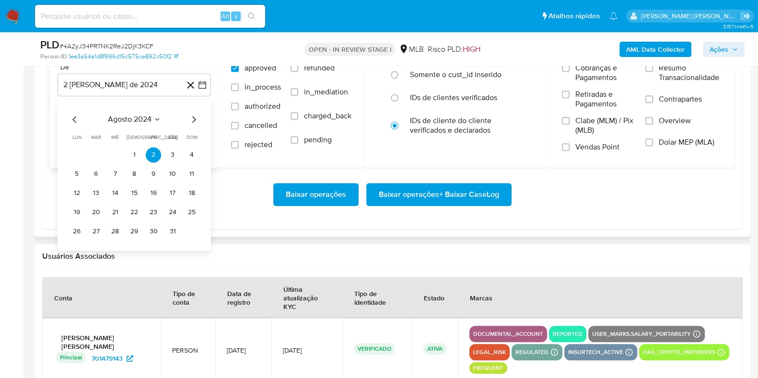
click at [190, 118] on icon "Mes siguiente" at bounding box center [194, 120] width 12 height 12
click at [192, 119] on icon "Mes siguiente" at bounding box center [194, 120] width 12 height 12
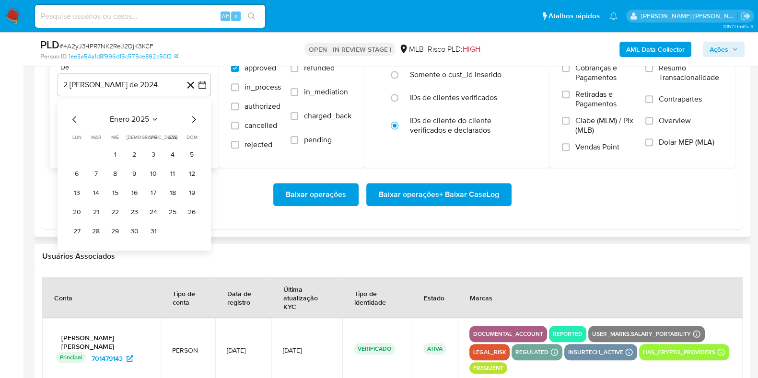
click at [192, 119] on icon "Mes siguiente" at bounding box center [194, 120] width 12 height 12
click at [193, 119] on icon "Mes siguiente" at bounding box center [194, 120] width 12 height 12
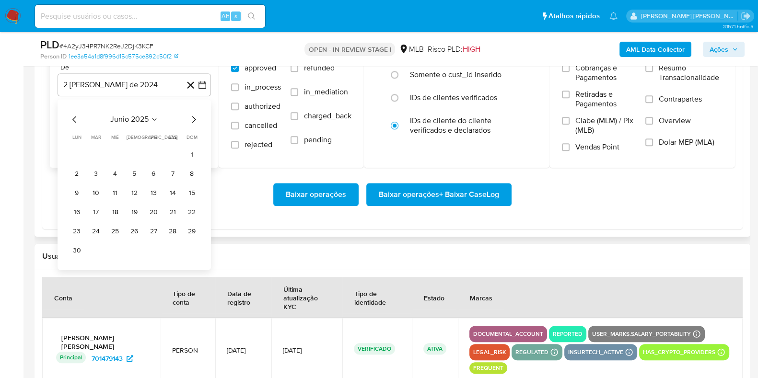
click at [194, 120] on icon "Mes siguiente" at bounding box center [194, 119] width 4 height 7
click at [98, 147] on button "1" at bounding box center [95, 154] width 15 height 15
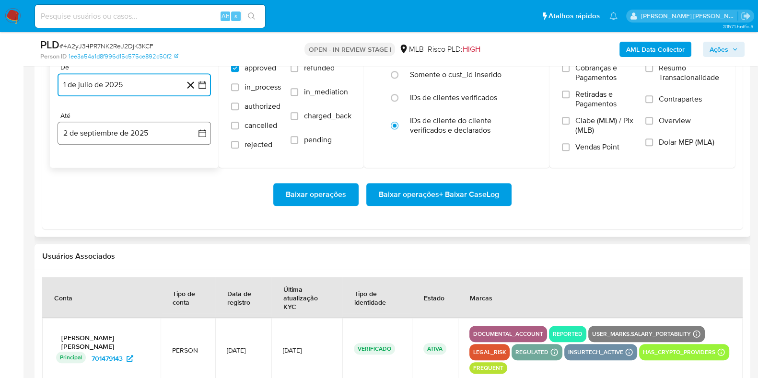
click at [101, 135] on button "2 de septiembre de 2025" at bounding box center [134, 133] width 153 height 23
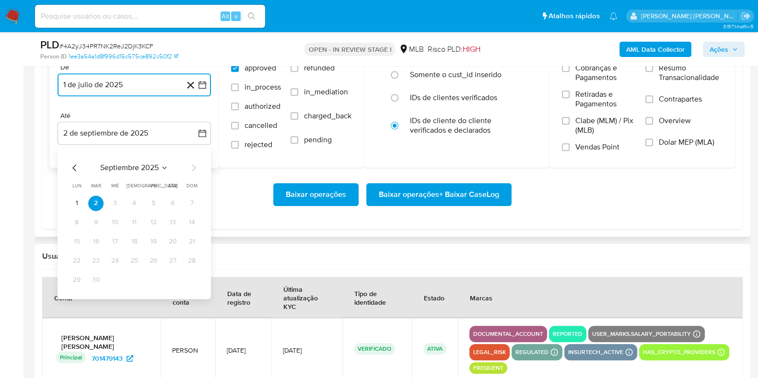
click at [74, 170] on icon "Mes anterior" at bounding box center [75, 168] width 12 height 12
click at [177, 280] on button "30" at bounding box center [172, 279] width 15 height 15
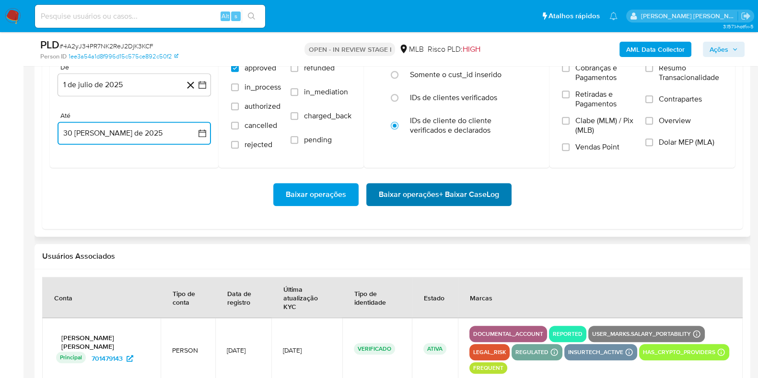
click at [414, 190] on span "Baixar operações + Baixar CaseLog" at bounding box center [439, 194] width 120 height 21
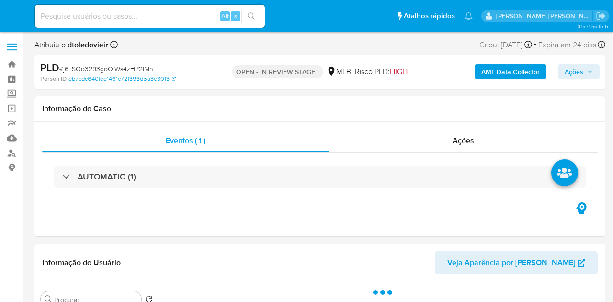
select select "10"
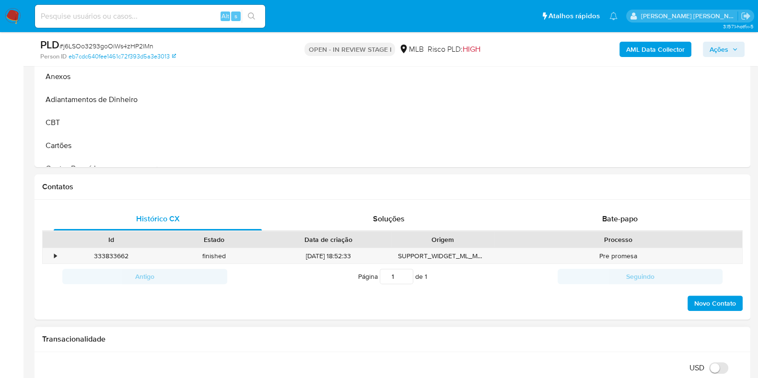
scroll to position [778, 0]
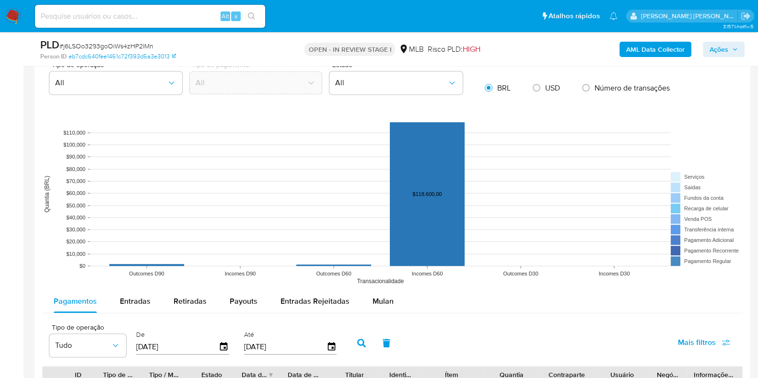
drag, startPoint x: 379, startPoint y: 298, endPoint x: 384, endPoint y: 284, distance: 14.9
click at [382, 298] on span "Mulan" at bounding box center [382, 301] width 21 height 11
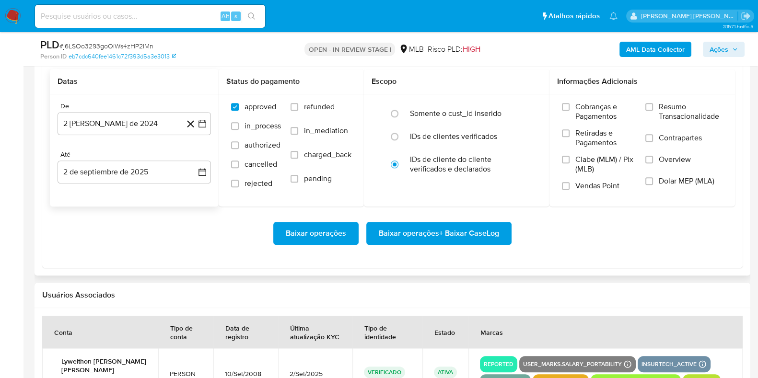
scroll to position [1078, 0]
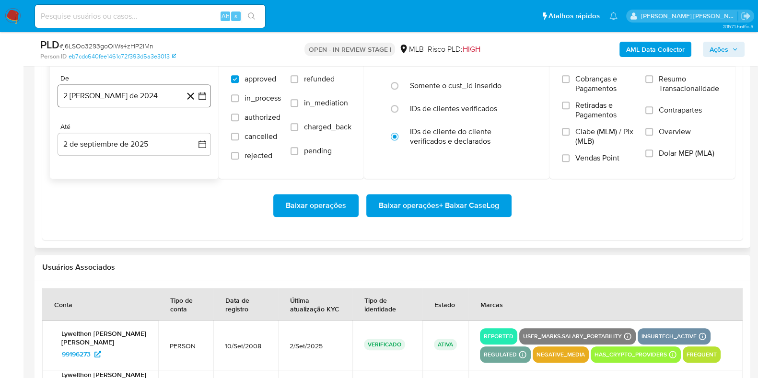
click at [137, 97] on button "2 [PERSON_NAME] de 2024" at bounding box center [134, 95] width 153 height 23
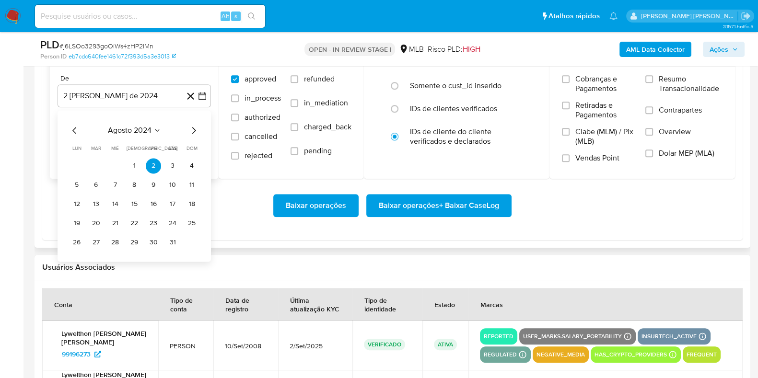
click at [194, 133] on icon "Mes siguiente" at bounding box center [194, 131] width 12 height 12
click at [194, 132] on icon "Mes siguiente" at bounding box center [194, 131] width 12 height 12
click at [194, 131] on icon "Mes siguiente" at bounding box center [194, 130] width 4 height 7
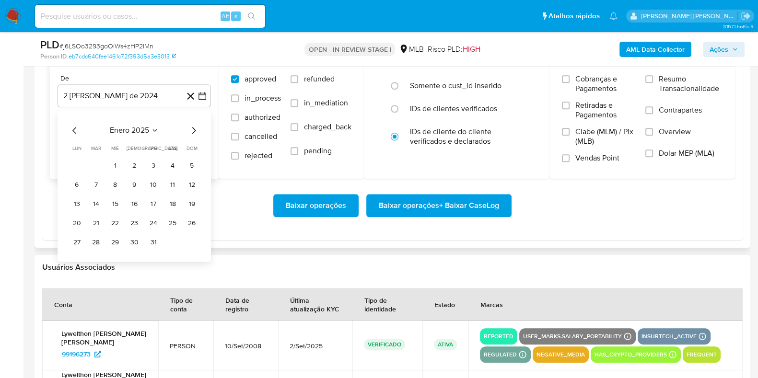
click at [194, 131] on icon "Mes siguiente" at bounding box center [194, 130] width 4 height 7
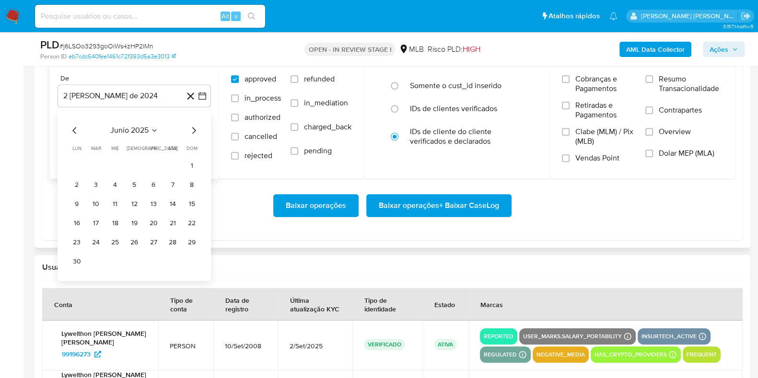
click at [195, 131] on icon "Mes siguiente" at bounding box center [194, 131] width 12 height 12
drag, startPoint x: 102, startPoint y: 169, endPoint x: 98, endPoint y: 163, distance: 7.1
click at [103, 171] on td "1" at bounding box center [95, 165] width 15 height 15
drag, startPoint x: 103, startPoint y: 173, endPoint x: 98, endPoint y: 161, distance: 13.3
click at [103, 173] on tbody "1 2 3 4 5 6 7 8 9 10 11 12 13 14 15 16 17 18 19 20 21 22 23 24 25 26 27 28 29 3…" at bounding box center [134, 204] width 130 height 92
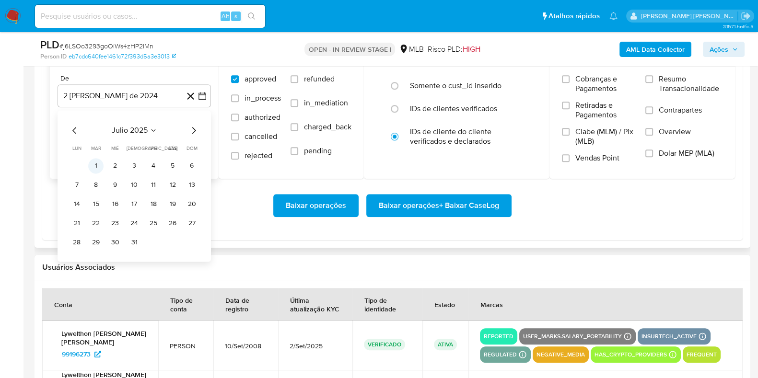
click at [96, 160] on button "1" at bounding box center [95, 165] width 15 height 15
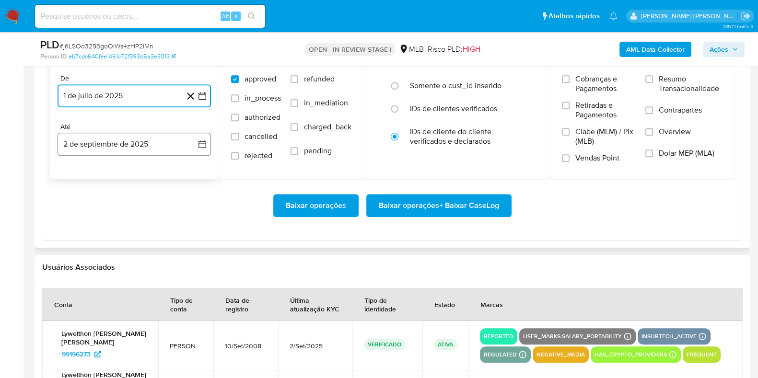
click at [113, 151] on button "2 de septiembre de 2025" at bounding box center [134, 144] width 153 height 23
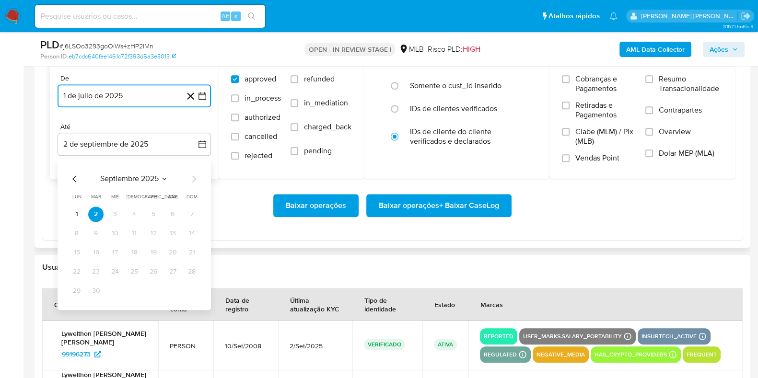
click at [73, 179] on icon "Mes anterior" at bounding box center [74, 178] width 4 height 7
click at [196, 288] on button "31" at bounding box center [191, 290] width 15 height 15
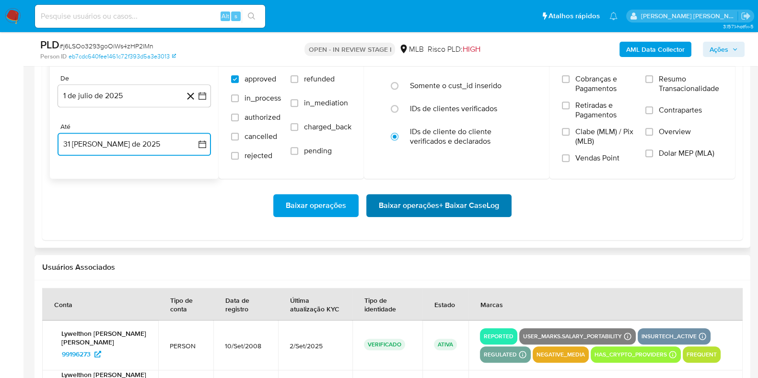
click at [381, 204] on span "Baixar operações + Baixar CaseLog" at bounding box center [439, 205] width 120 height 21
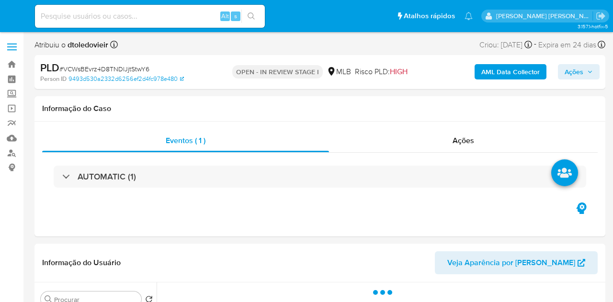
select select "10"
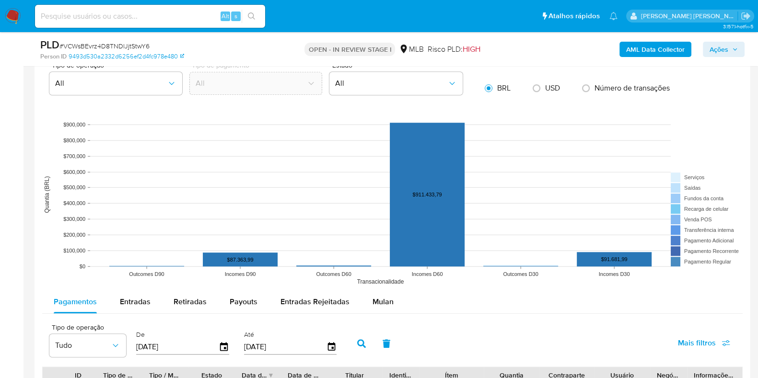
scroll to position [958, 0]
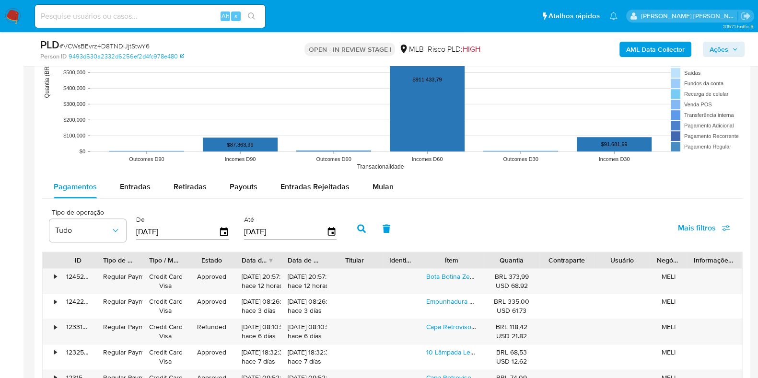
click at [376, 197] on div "Pagamentos Entradas Retiradas Payouts Entradas Rejeitadas Mulan Tipo de operaçã…" at bounding box center [392, 361] width 700 height 372
click at [374, 191] on div "Mulan" at bounding box center [382, 186] width 21 height 23
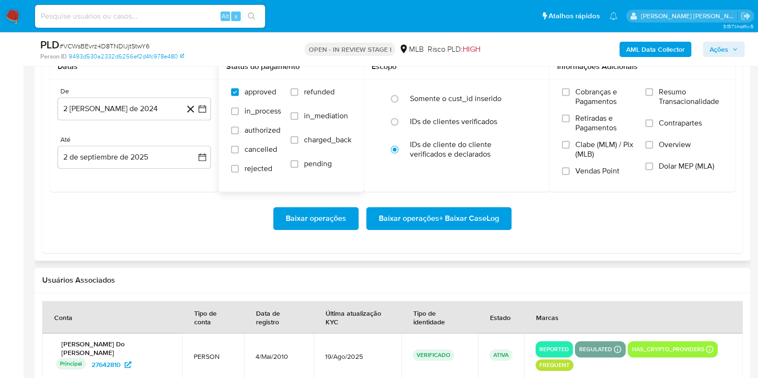
scroll to position [1138, 0]
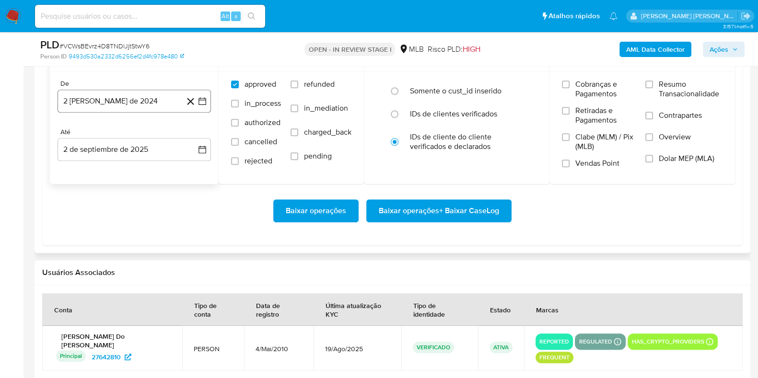
click at [149, 101] on button "2 [PERSON_NAME] de 2024" at bounding box center [134, 101] width 153 height 23
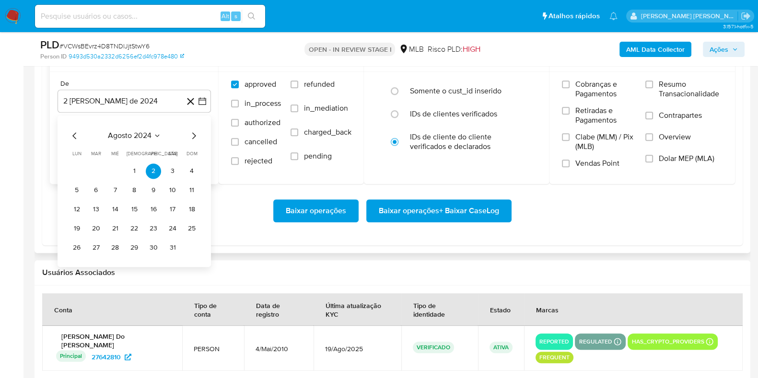
click at [196, 134] on icon "Mes siguiente" at bounding box center [194, 136] width 12 height 12
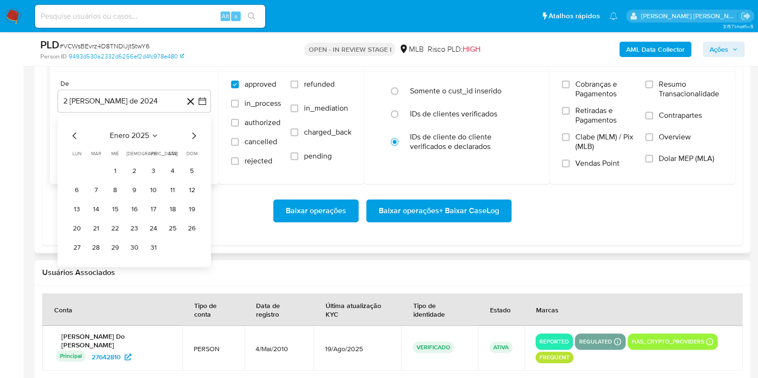
click at [196, 134] on icon "Mes siguiente" at bounding box center [194, 136] width 12 height 12
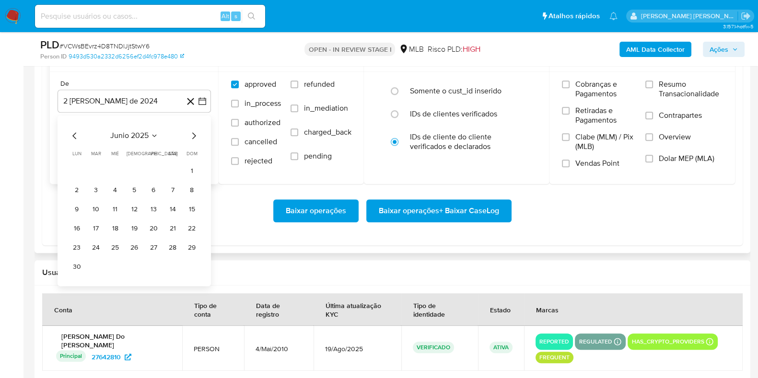
click at [191, 135] on icon "Mes siguiente" at bounding box center [194, 136] width 12 height 12
click at [97, 169] on button "1" at bounding box center [95, 170] width 15 height 15
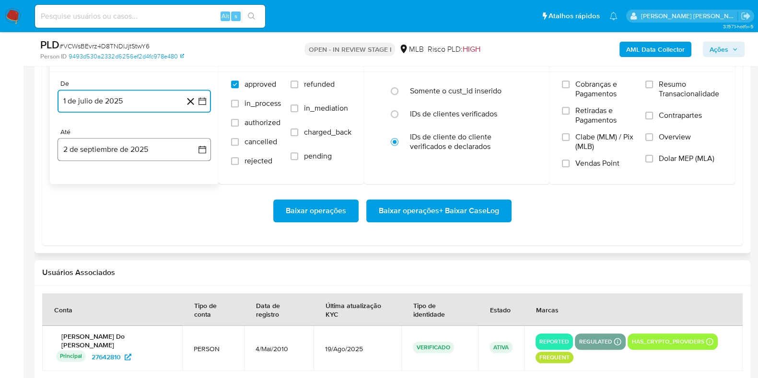
click at [97, 154] on button "2 de septiembre de 2025" at bounding box center [134, 149] width 153 height 23
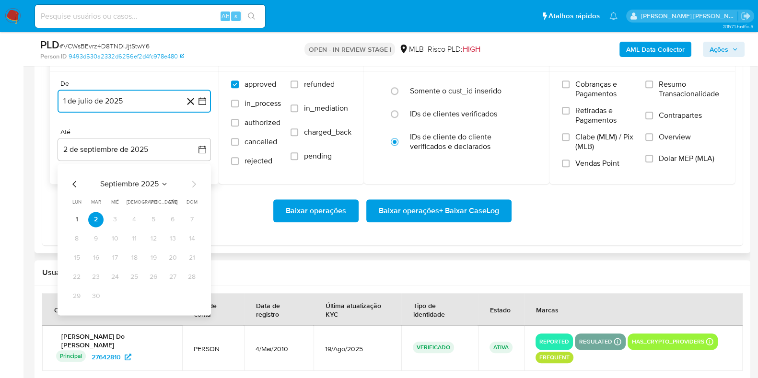
click at [73, 178] on icon "Mes anterior" at bounding box center [75, 184] width 12 height 12
click at [189, 288] on button "31" at bounding box center [191, 295] width 15 height 15
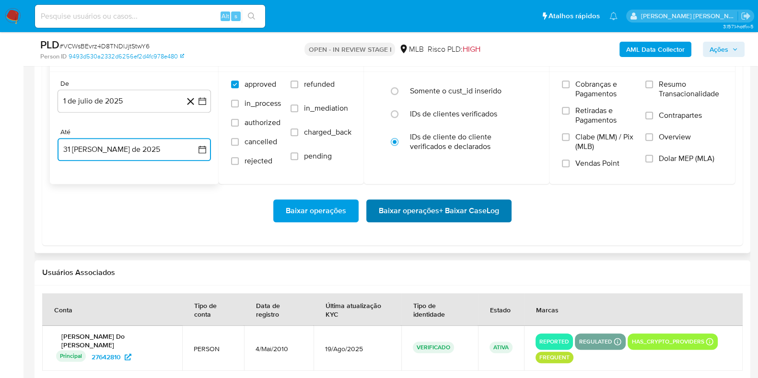
click at [415, 202] on span "Baixar operações + Baixar CaseLog" at bounding box center [439, 210] width 120 height 21
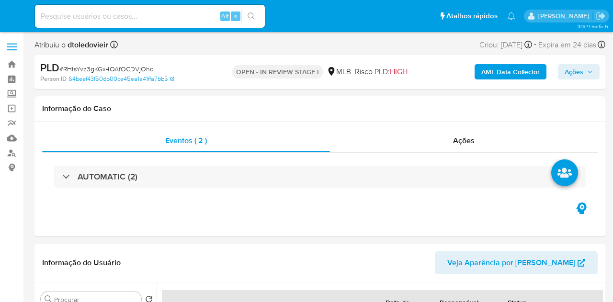
select select "10"
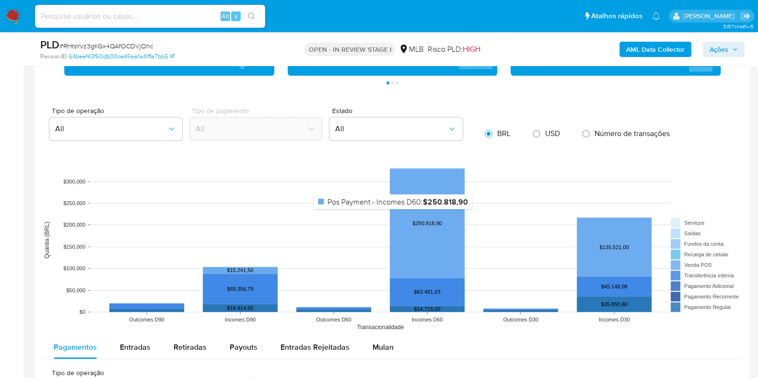
scroll to position [838, 0]
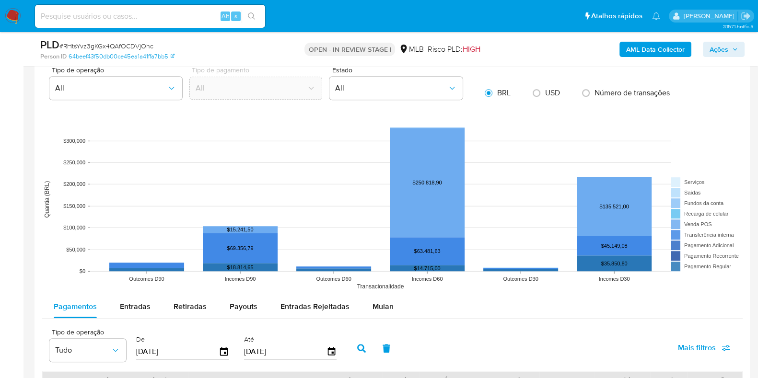
drag, startPoint x: 374, startPoint y: 296, endPoint x: 357, endPoint y: 256, distance: 43.8
click at [374, 296] on div "Mulan" at bounding box center [382, 306] width 21 height 23
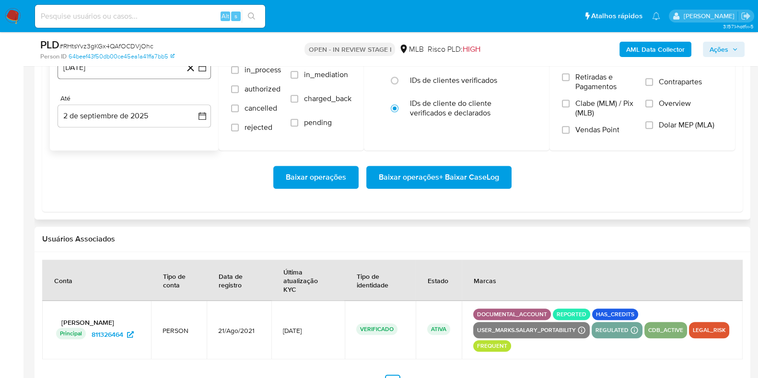
scroll to position [1138, 0]
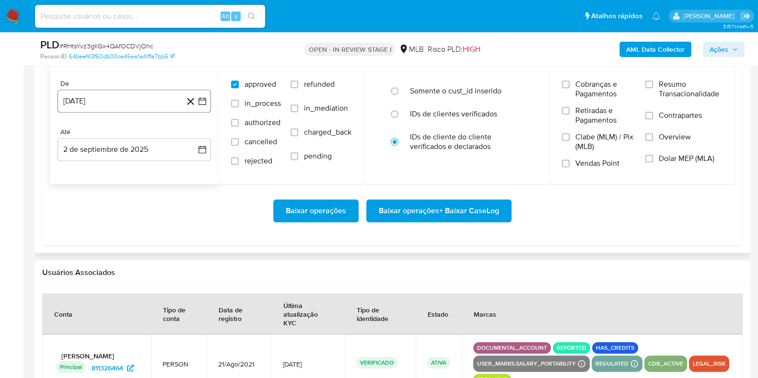
click at [121, 103] on button "2 de agosto de 2024" at bounding box center [134, 101] width 153 height 23
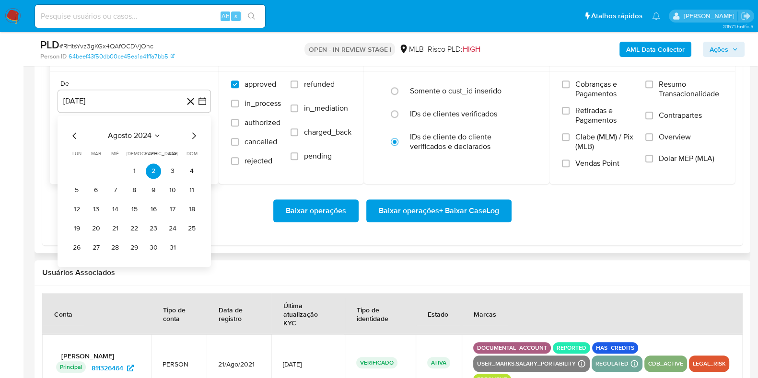
click at [195, 138] on icon "Mes siguiente" at bounding box center [194, 136] width 12 height 12
click at [191, 135] on icon "Mes siguiente" at bounding box center [194, 136] width 12 height 12
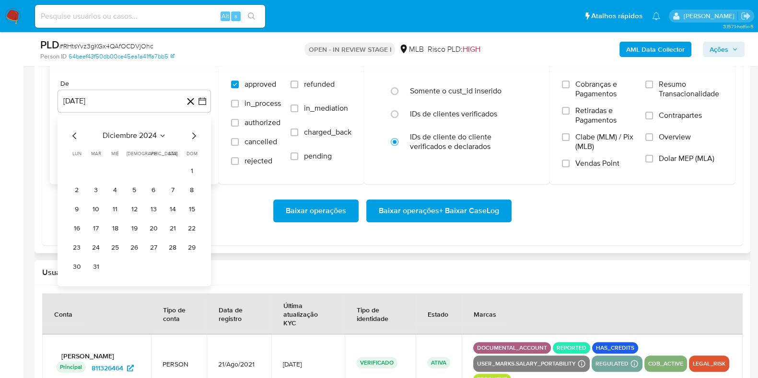
click at [191, 133] on icon "Mes siguiente" at bounding box center [194, 136] width 12 height 12
click at [192, 133] on icon "Mes siguiente" at bounding box center [194, 136] width 12 height 12
click at [193, 132] on icon "Mes siguiente" at bounding box center [194, 136] width 12 height 12
click at [193, 131] on icon "Mes siguiente" at bounding box center [194, 136] width 12 height 12
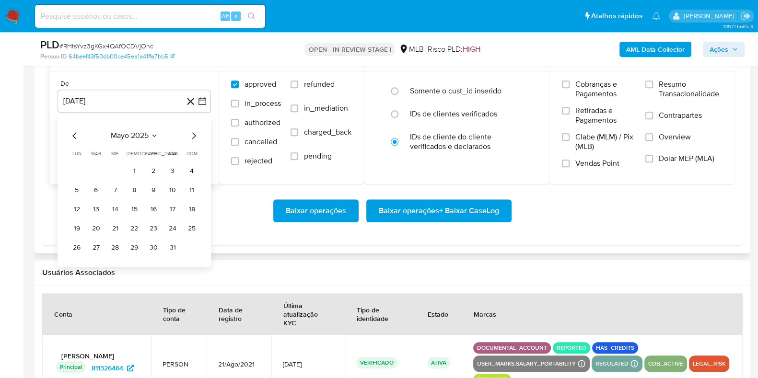
click at [193, 130] on icon "Mes siguiente" at bounding box center [194, 136] width 12 height 12
click at [98, 171] on button "1" at bounding box center [95, 170] width 15 height 15
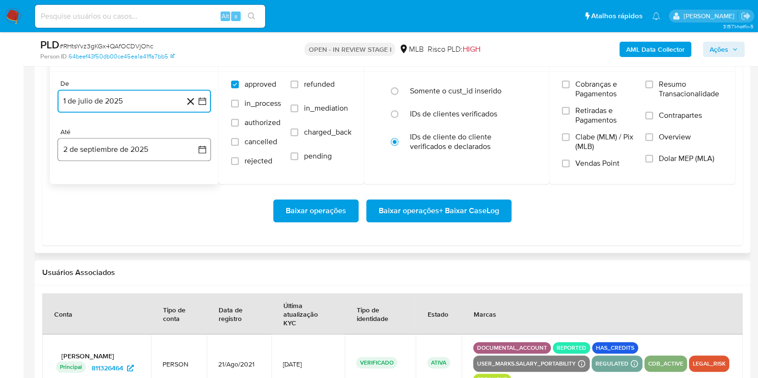
click at [115, 142] on button "2 de septiembre de 2025" at bounding box center [134, 149] width 153 height 23
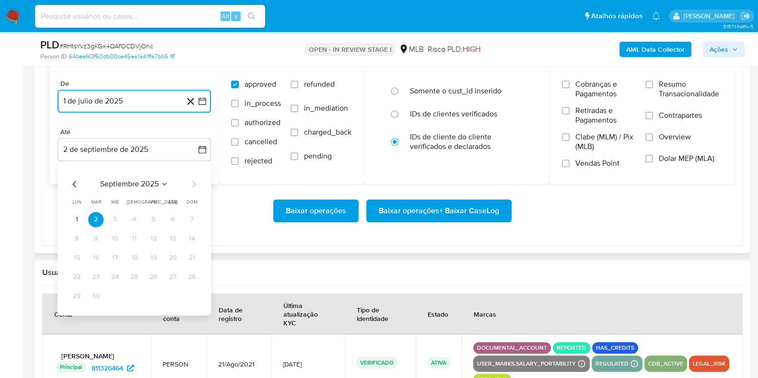
click at [68, 185] on div "septiembre 2025 septiembre 2025 lun lunes mar martes mié miércoles jue jueves v…" at bounding box center [134, 239] width 153 height 151
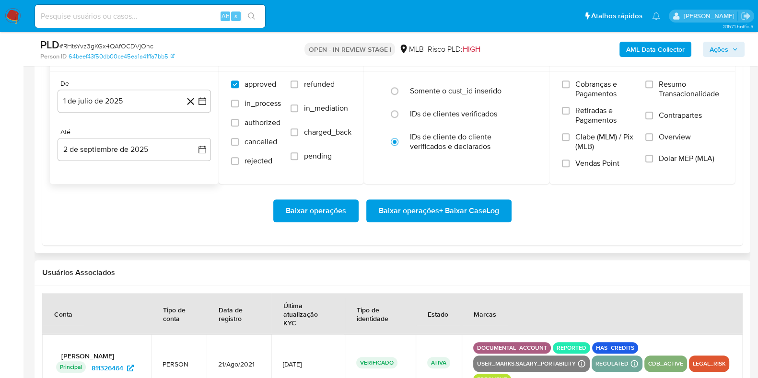
click at [126, 147] on button "2 de septiembre de 2025" at bounding box center [134, 149] width 153 height 23
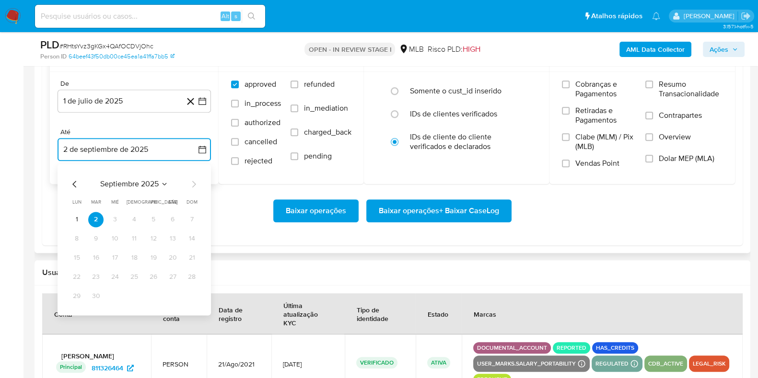
click at [69, 185] on icon "Mes anterior" at bounding box center [75, 184] width 12 height 12
click at [190, 294] on button "31" at bounding box center [191, 295] width 15 height 15
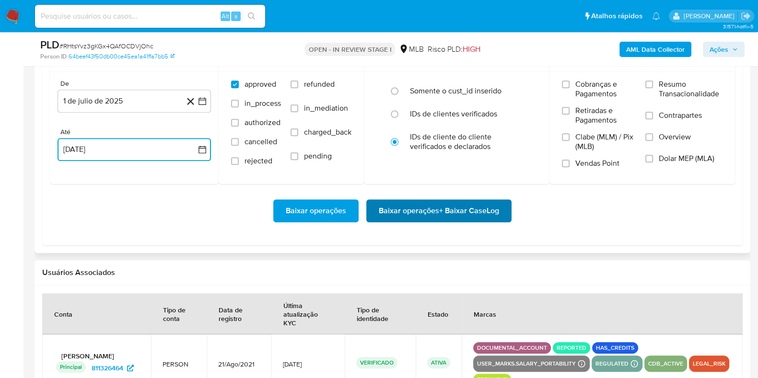
click at [404, 202] on span "Baixar operações + Baixar CaseLog" at bounding box center [439, 210] width 120 height 21
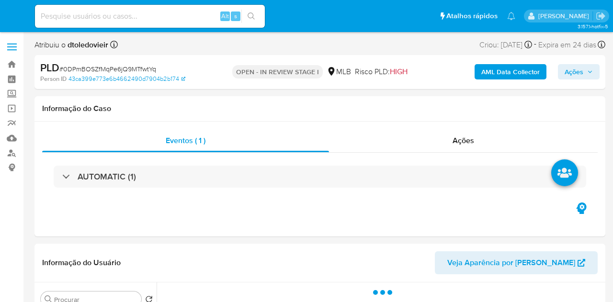
select select "10"
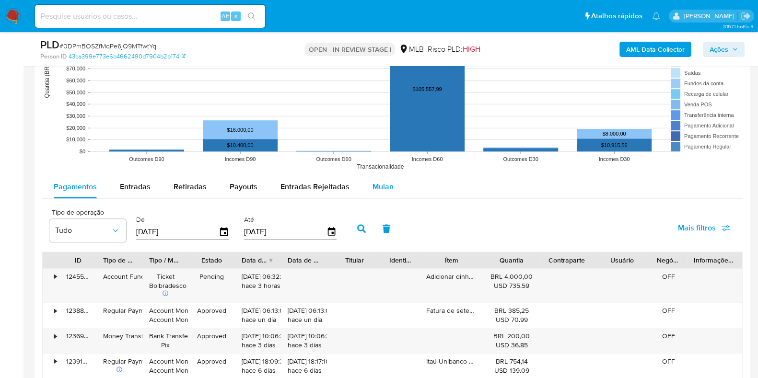
click at [384, 181] on span "Mulan" at bounding box center [382, 186] width 21 height 11
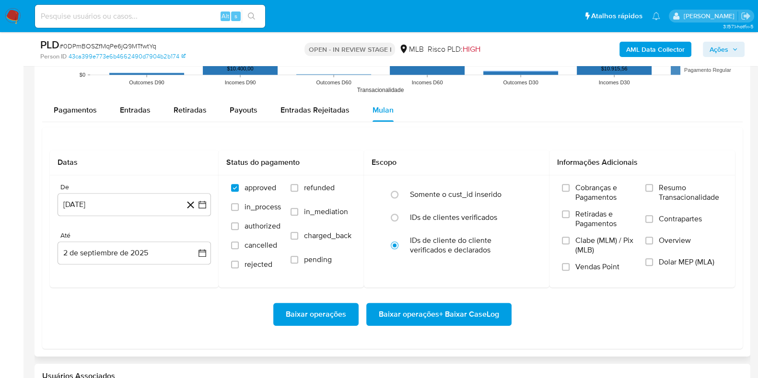
scroll to position [1078, 0]
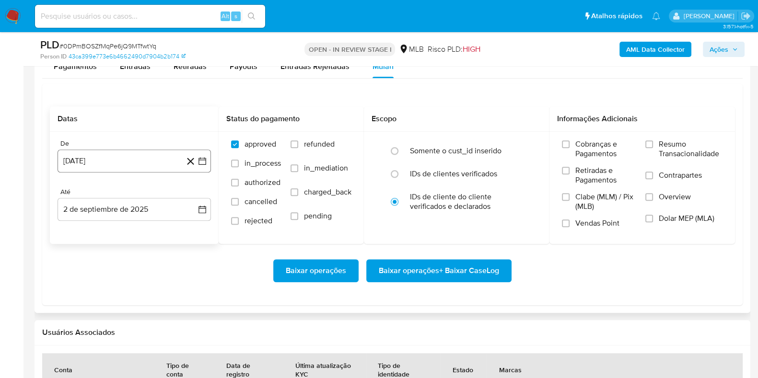
click at [110, 152] on button "2 de agosto de 2024" at bounding box center [134, 161] width 153 height 23
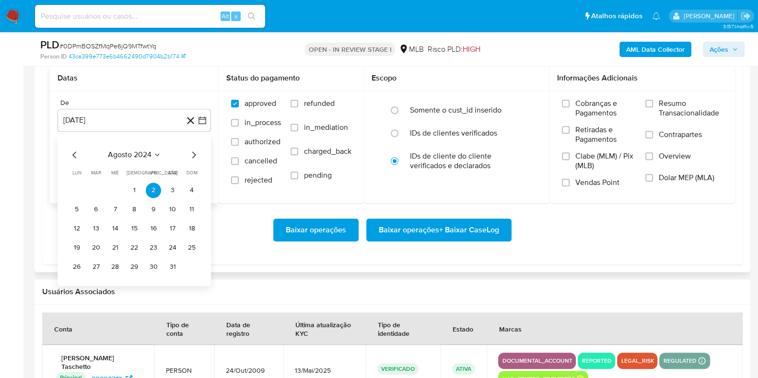
scroll to position [1138, 0]
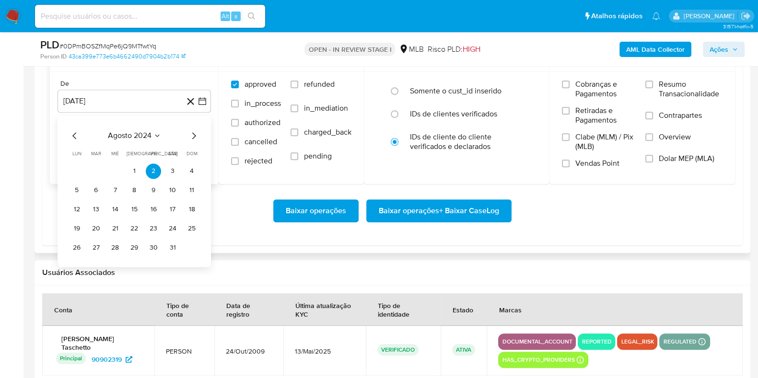
click at [194, 129] on div "agosto 2024 agosto 2024 lun lunes mar martes mié miércoles jue jueves vie viern…" at bounding box center [134, 190] width 153 height 151
click at [195, 132] on icon "Mes siguiente" at bounding box center [194, 136] width 12 height 12
click at [195, 133] on icon "Mes siguiente" at bounding box center [194, 136] width 12 height 12
click at [196, 133] on icon "Mes siguiente" at bounding box center [194, 136] width 12 height 12
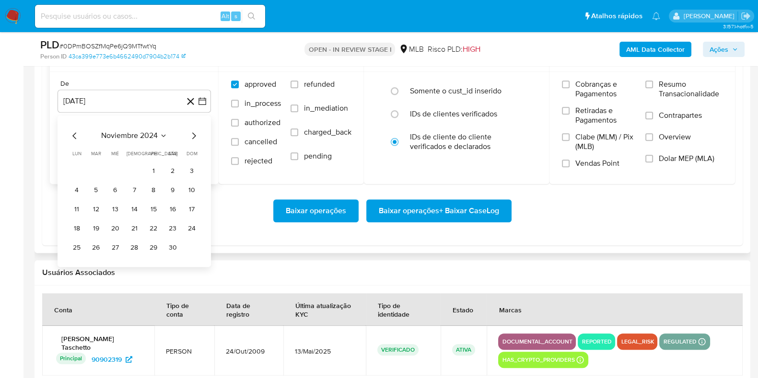
click at [196, 133] on icon "Mes siguiente" at bounding box center [194, 136] width 12 height 12
click at [195, 133] on icon "Mes siguiente" at bounding box center [194, 136] width 12 height 12
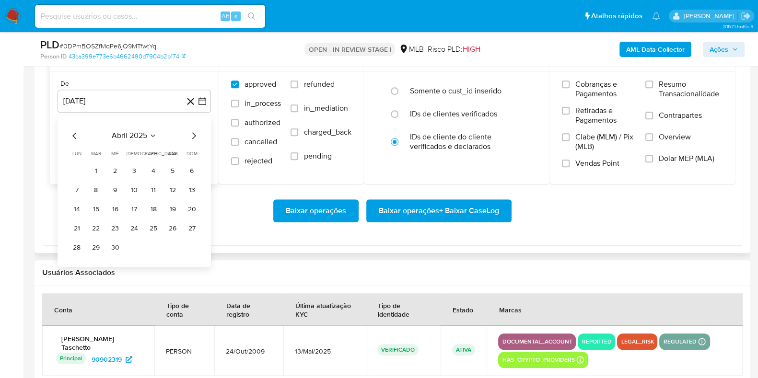
click at [195, 133] on icon "Mes siguiente" at bounding box center [194, 136] width 12 height 12
click at [191, 134] on icon "Mes siguiente" at bounding box center [194, 136] width 12 height 12
click at [99, 169] on button "1" at bounding box center [95, 170] width 15 height 15
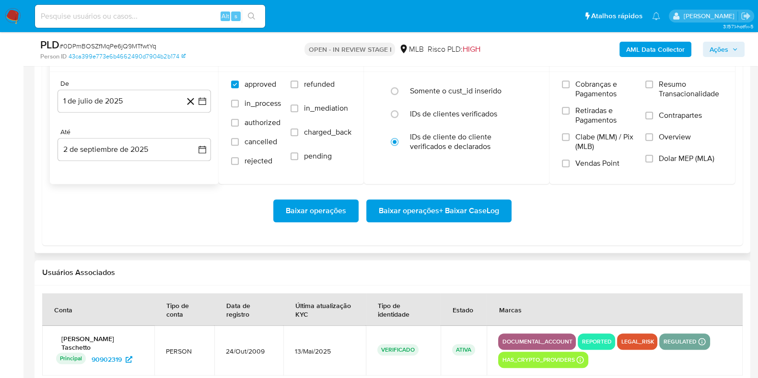
click at [104, 161] on div "De 1 de julio de 2025 1-07-2025 Até 2 de septiembre de 2025 2-09-2025" at bounding box center [134, 128] width 169 height 112
click at [96, 163] on div "De 1 de julio de 2025 1-07-2025 Até 2 de septiembre de 2025 2-09-2025" at bounding box center [134, 128] width 169 height 112
click at [105, 157] on button "2 de septiembre de 2025" at bounding box center [134, 149] width 153 height 23
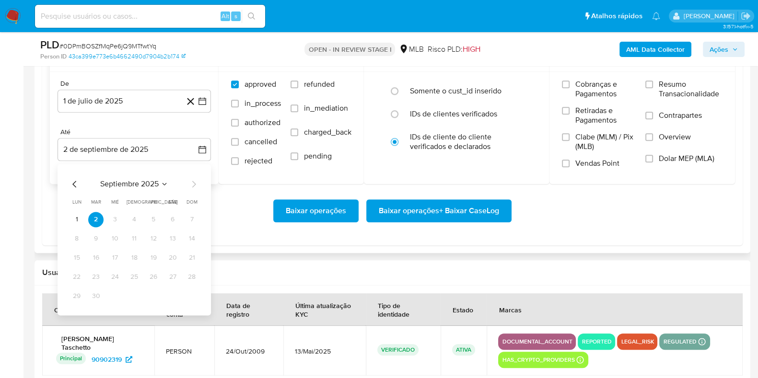
click at [57, 161] on div "De 1 de julio de 2025 1-07-2025 Até 2 de septiembre de 2025 septiembre 2025 sep…" at bounding box center [134, 128] width 169 height 112
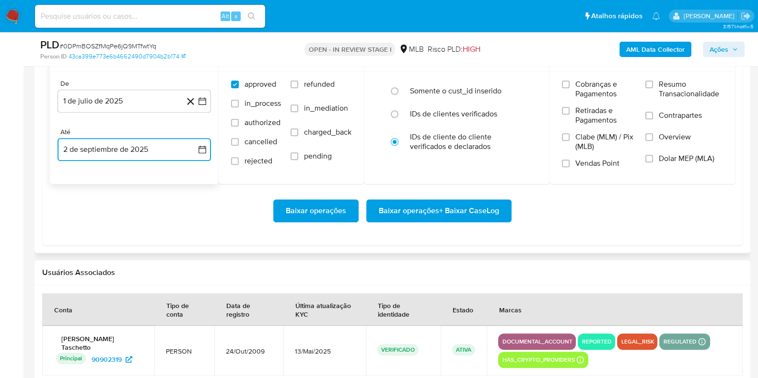
click at [87, 153] on button "2 de septiembre de 2025" at bounding box center [134, 149] width 153 height 23
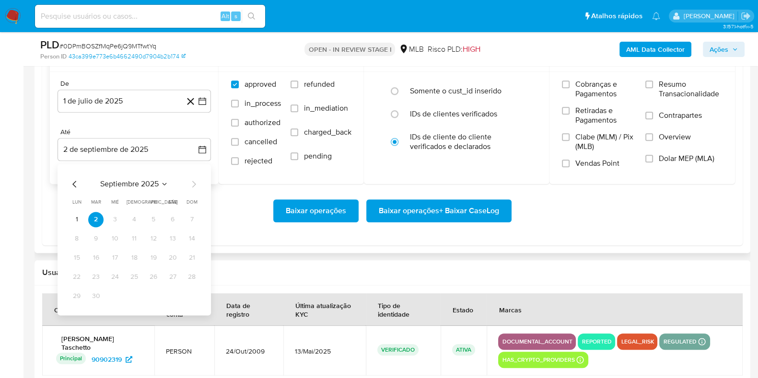
click at [83, 186] on div "septiembre 2025" at bounding box center [134, 184] width 130 height 12
click at [74, 180] on icon "Mes anterior" at bounding box center [75, 184] width 12 height 12
click at [189, 292] on button "31" at bounding box center [191, 295] width 15 height 15
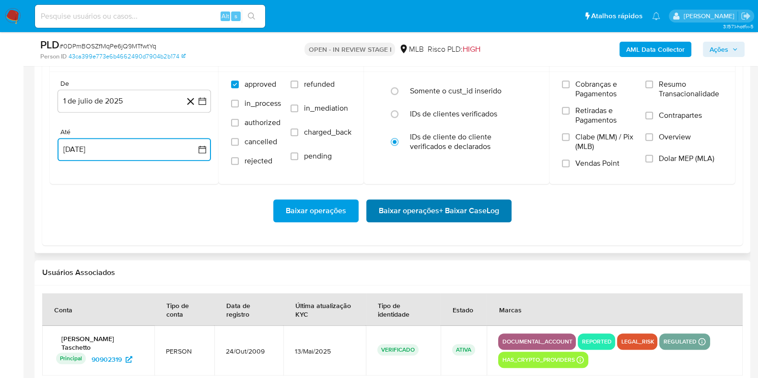
click at [419, 209] on span "Baixar operações + Baixar CaseLog" at bounding box center [439, 210] width 120 height 21
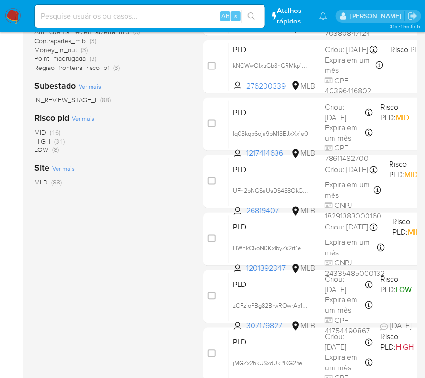
click at [5, 8] on link at bounding box center [13, 16] width 16 height 16
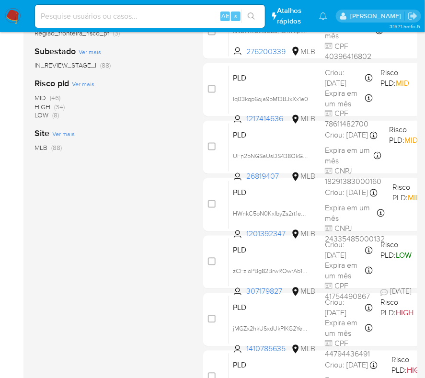
scroll to position [331, 0]
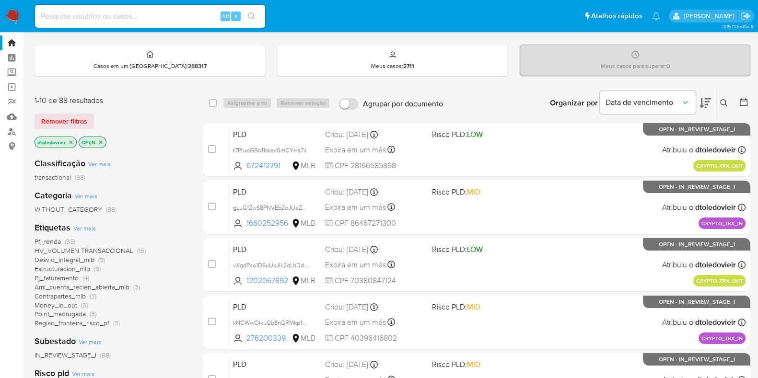
scroll to position [23, 0]
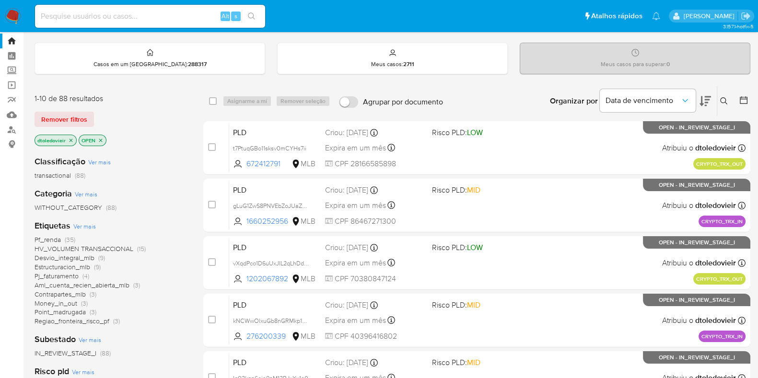
click at [739, 121] on p "OPEN - IN_REVIEW_STAGE_I" at bounding box center [696, 127] width 107 height 12
click at [133, 123] on div "Remover filtros" at bounding box center [111, 119] width 153 height 15
click at [515, 55] on div "Casos em um prato : 288317 Meus casos : 2711 Meus casos para superar : 0" at bounding box center [392, 59] width 715 height 32
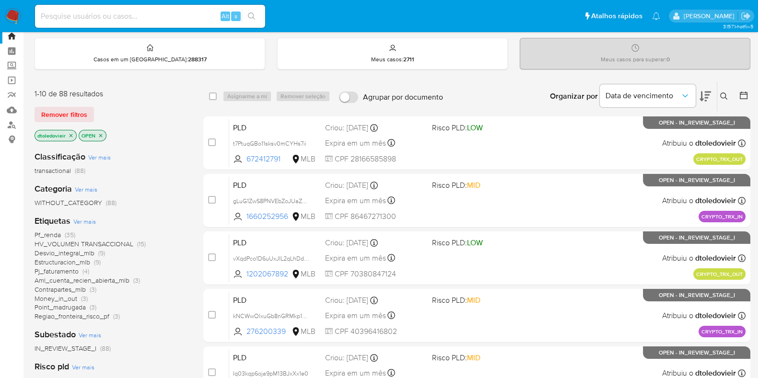
scroll to position [0, 0]
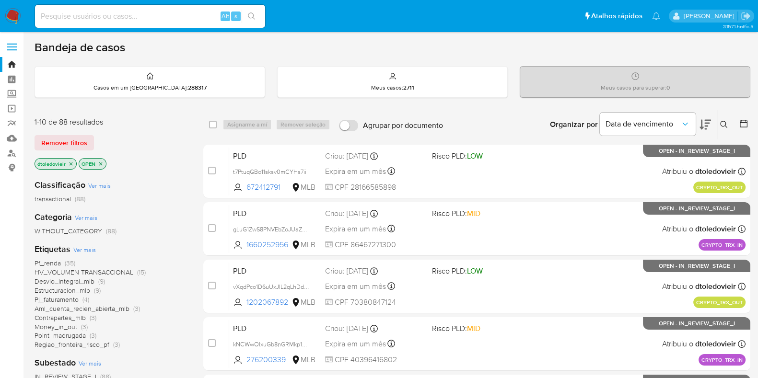
click at [8, 19] on img at bounding box center [13, 16] width 16 height 16
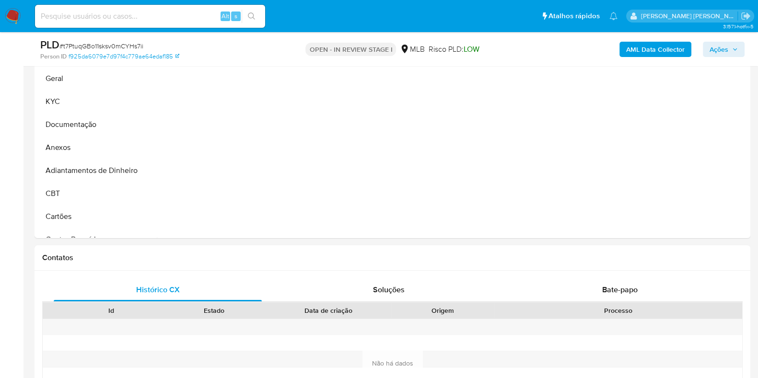
scroll to position [331, 0]
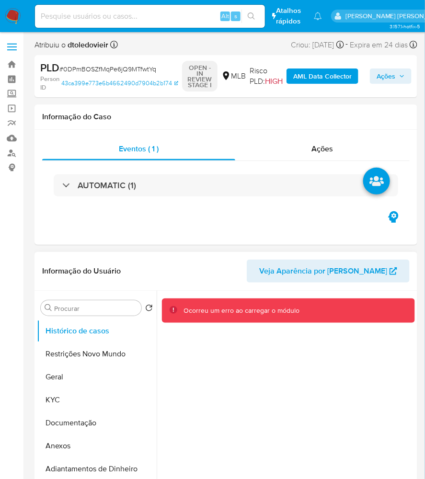
click at [323, 369] on div at bounding box center [286, 413] width 258 height 245
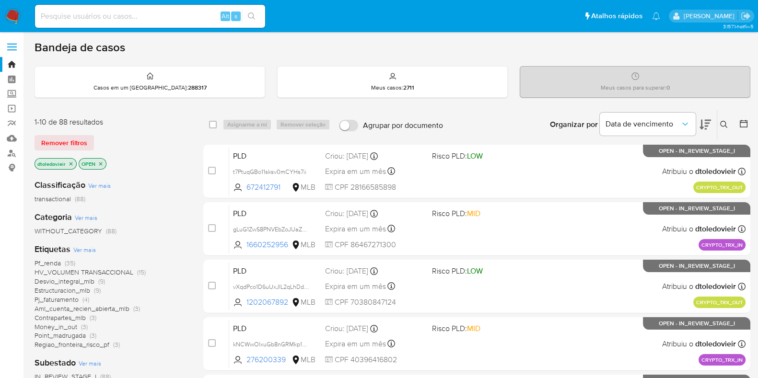
drag, startPoint x: 473, startPoint y: 120, endPoint x: 363, endPoint y: 129, distance: 109.6
click at [363, 129] on div "select-all-cases-checkbox Asignarme a mí Remover seleção Agrupar por documento …" at bounding box center [476, 125] width 547 height 30
click at [471, 120] on div "Organizar por Data de vencimento Os resultados não podem ser classificados enqu…" at bounding box center [599, 125] width 302 height 30
click at [473, 42] on div "Bandeja de casos" at bounding box center [392, 47] width 715 height 14
click at [160, 19] on input at bounding box center [150, 16] width 230 height 12
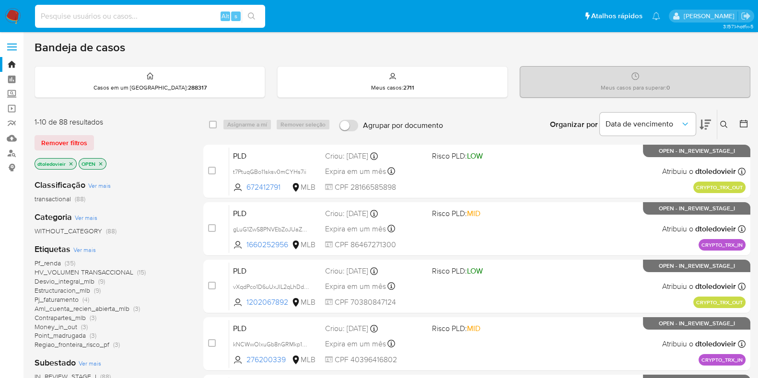
paste input "290737123"
type input "290737123"
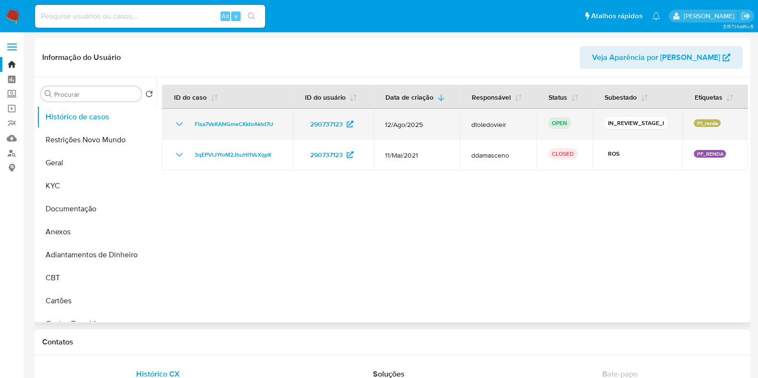
select select "10"
click at [223, 125] on span "Fisa7VeKANGmeCKkhrAktd7U" at bounding box center [234, 124] width 79 height 12
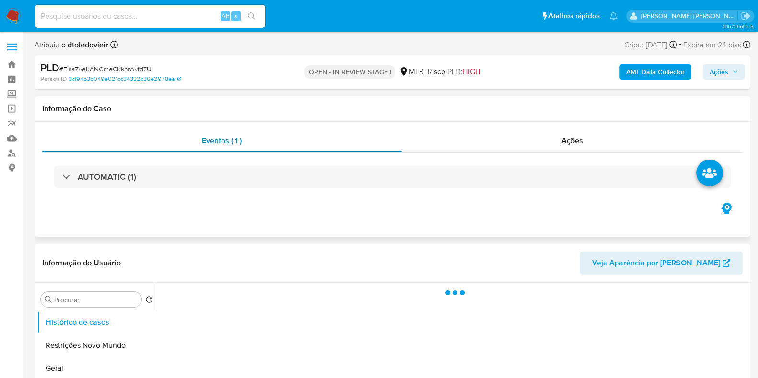
select select "10"
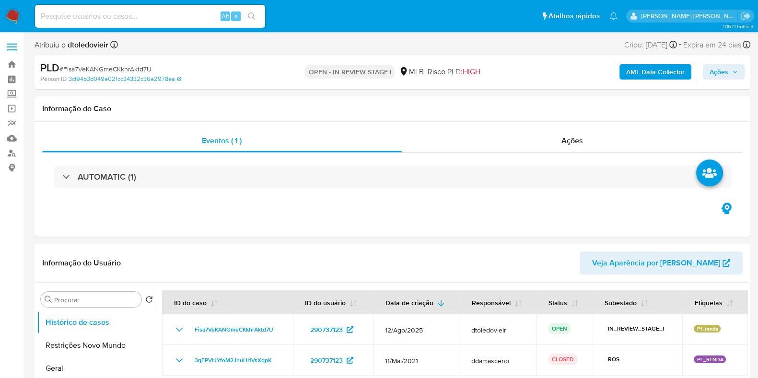
click at [12, 10] on img at bounding box center [13, 16] width 16 height 16
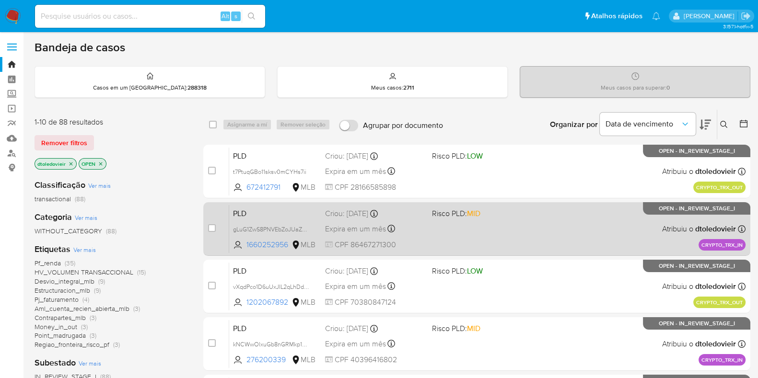
click at [501, 233] on div "PLD gLuG1ZwS8PNVEbZoJUaZgaN7 1660252956 MLB Risco PLD: MID Criou: 19/08/2025 Cr…" at bounding box center [487, 229] width 516 height 48
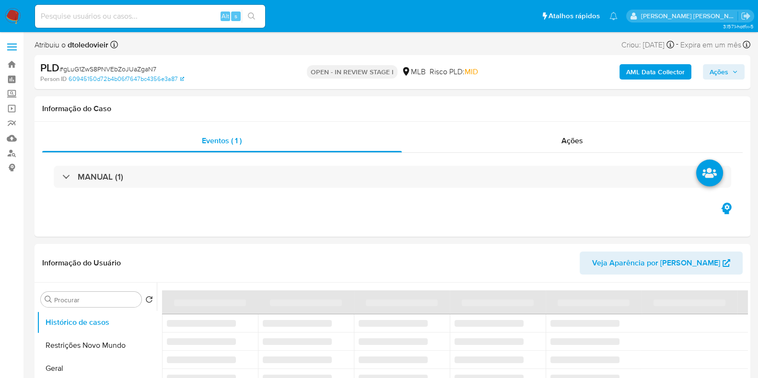
select select "10"
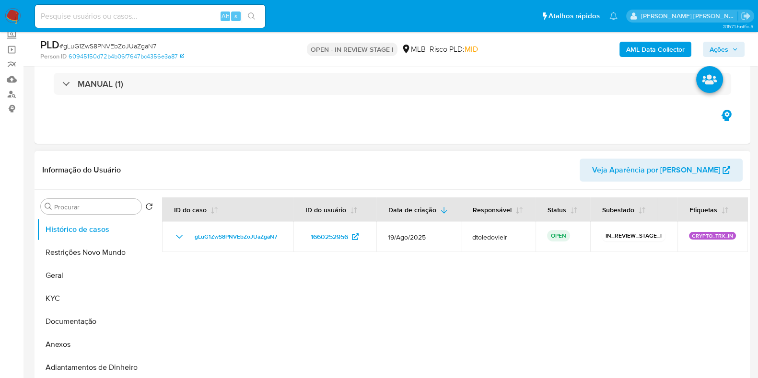
scroll to position [119, 0]
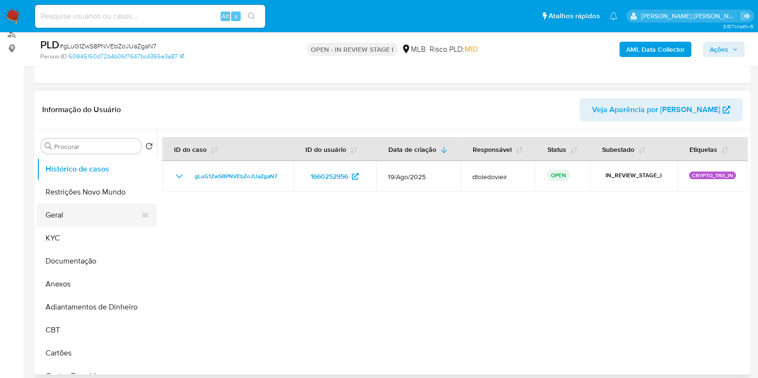
click at [72, 221] on button "Geral" at bounding box center [93, 215] width 112 height 23
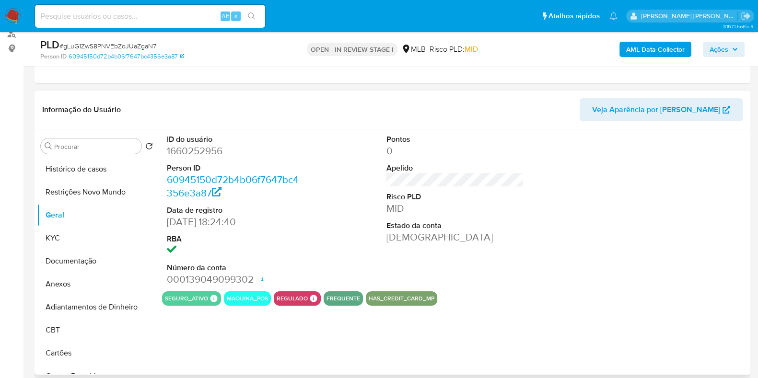
click at [196, 150] on dd "1660252956" at bounding box center [235, 150] width 137 height 13
copy dd "1660252956"
click at [15, 14] on img at bounding box center [13, 16] width 16 height 16
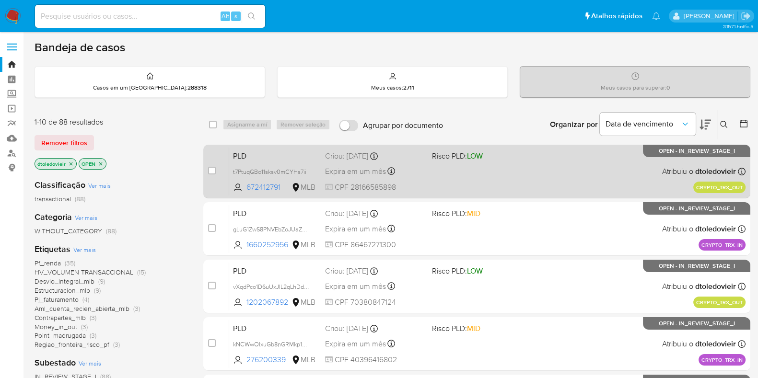
click at [536, 177] on div "PLD t7PtuqGBo11sksv0mCYHs7ii 672412791 MLB Risco PLD: LOW Criou: [DATE] Criou: …" at bounding box center [487, 171] width 516 height 48
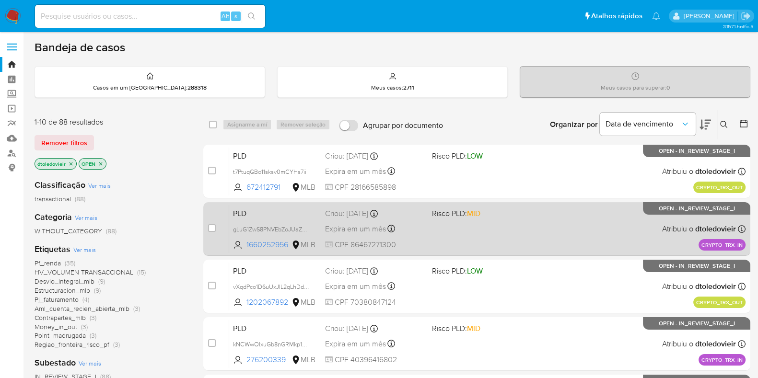
click at [534, 218] on div "PLD gLuG1ZwS8PNVEbZoJUaZgaN7 1660252956 MLB Risco PLD: MID Criou: [DATE] Criou:…" at bounding box center [487, 229] width 516 height 48
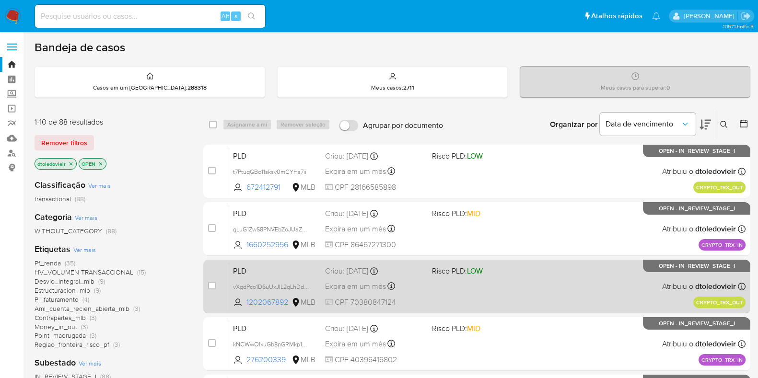
click at [518, 282] on div "PLD vXqdPco1D6uUxJIL2qLhDdDR 1202067892 MLB Risco PLD: LOW Criou: [DATE] Criou:…" at bounding box center [487, 286] width 516 height 48
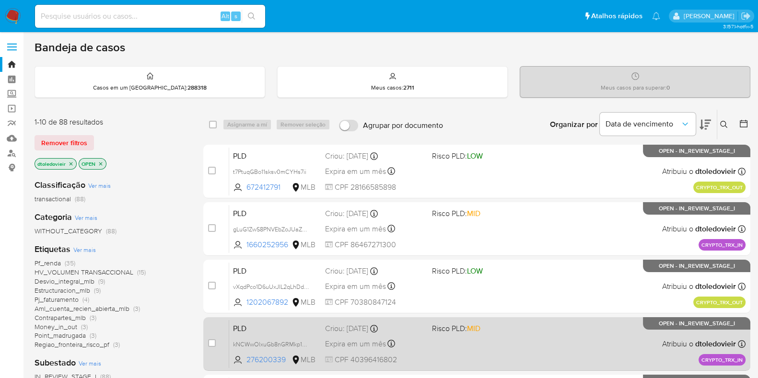
click at [520, 341] on div "PLD kNCWwOlxuGb8nGRMkp18cX6Y 276200339 MLB Risco PLD: MID Criou: [DATE] Criou: …" at bounding box center [487, 344] width 516 height 48
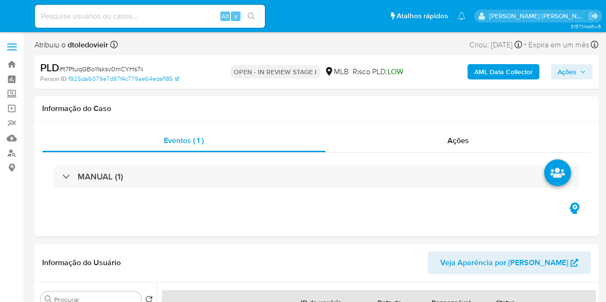
select select "10"
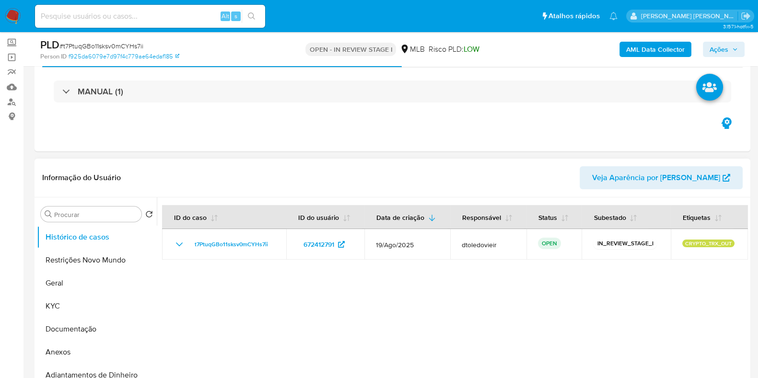
scroll to position [119, 0]
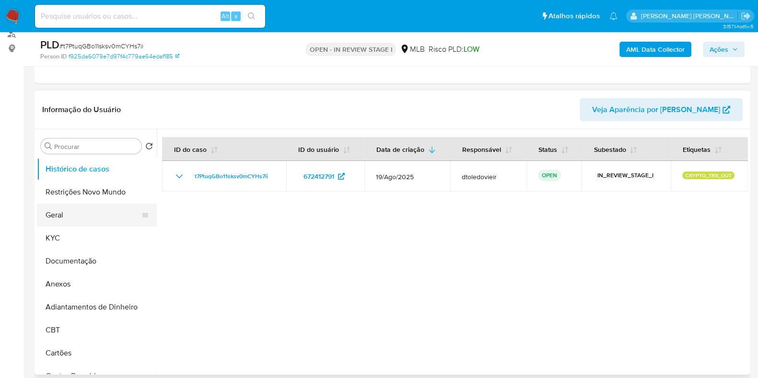
click at [85, 220] on button "Geral" at bounding box center [93, 215] width 112 height 23
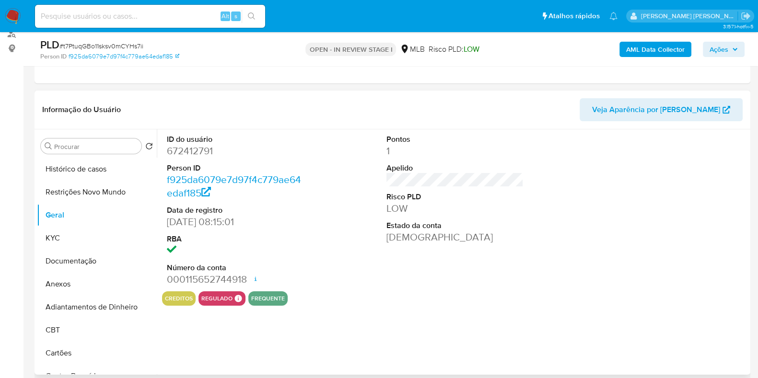
click at [186, 148] on dd "672412791" at bounding box center [235, 150] width 137 height 13
copy dd "672412791"
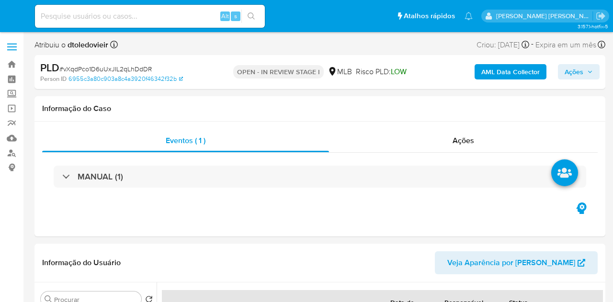
select select "10"
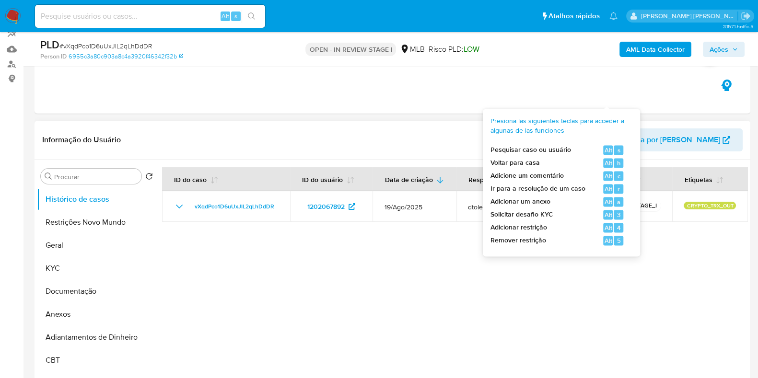
scroll to position [239, 0]
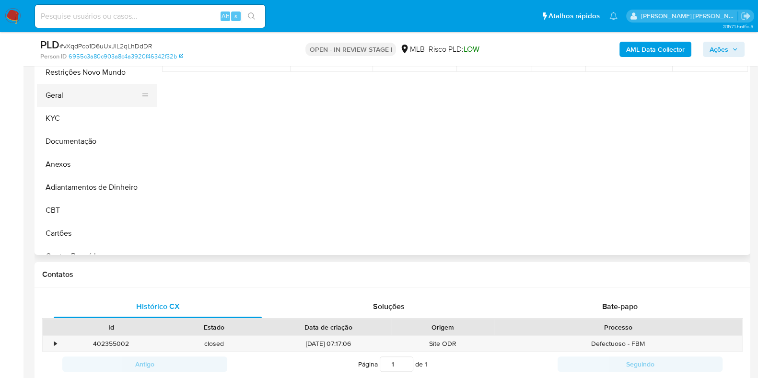
click at [75, 100] on button "Geral" at bounding box center [93, 95] width 112 height 23
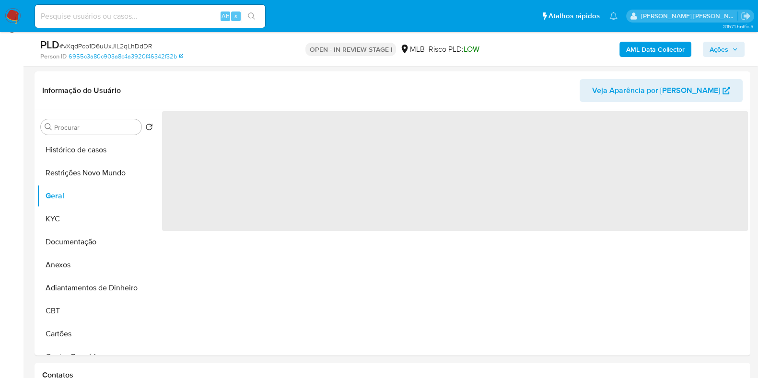
scroll to position [119, 0]
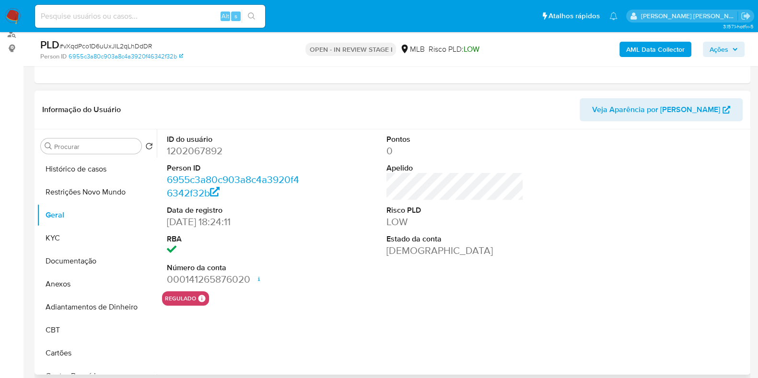
click at [196, 147] on dd "1202067892" at bounding box center [235, 150] width 137 height 13
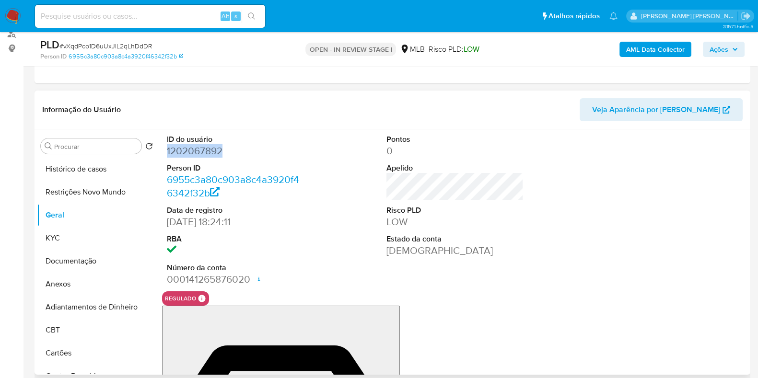
copy dd "1202067892"
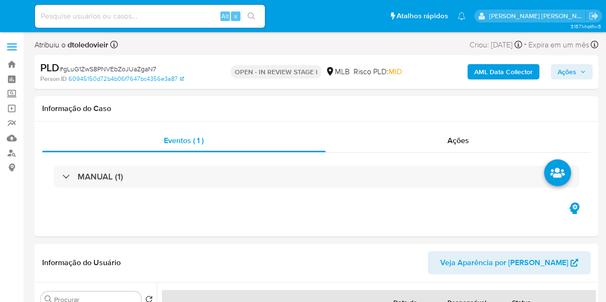
select select "10"
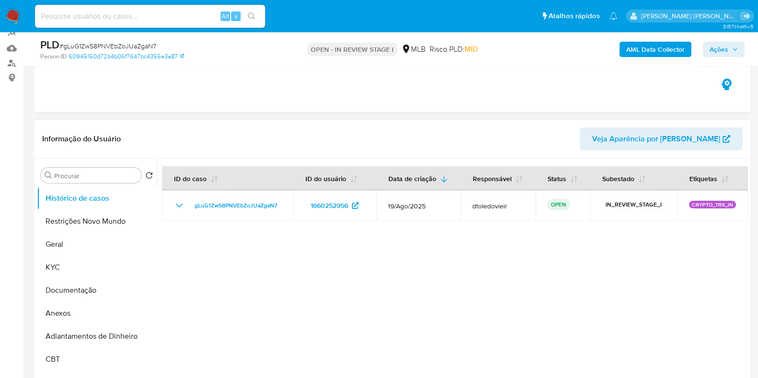
scroll to position [119, 0]
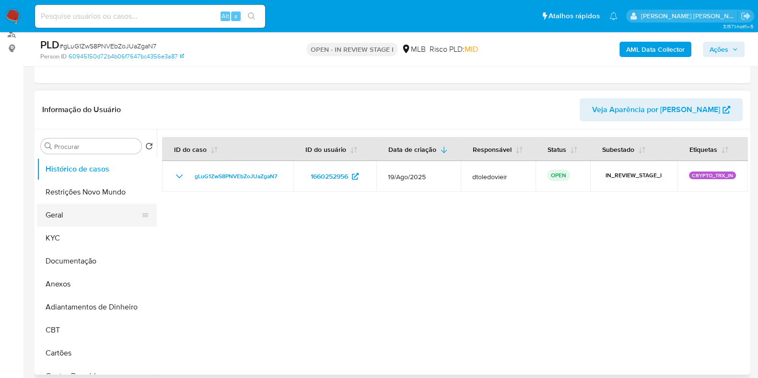
click at [90, 215] on button "Geral" at bounding box center [93, 215] width 112 height 23
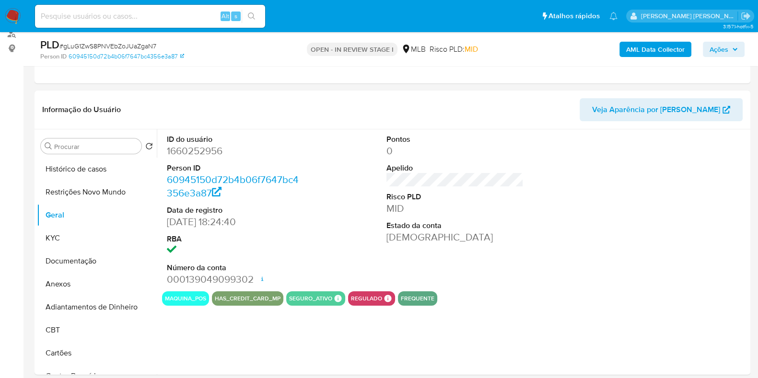
click at [188, 150] on dd "1660252956" at bounding box center [235, 150] width 137 height 13
copy dd "1660252956"
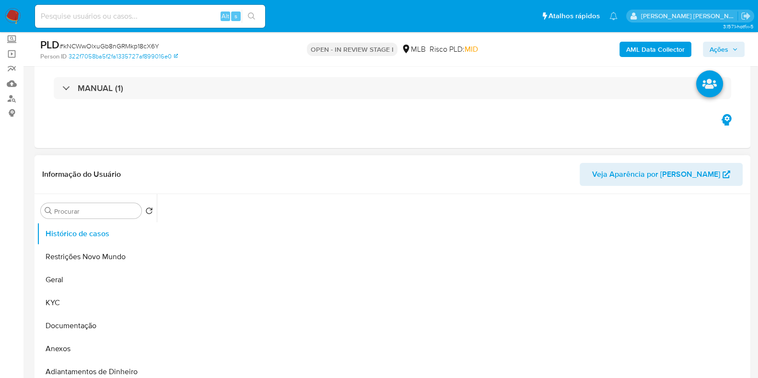
scroll to position [59, 0]
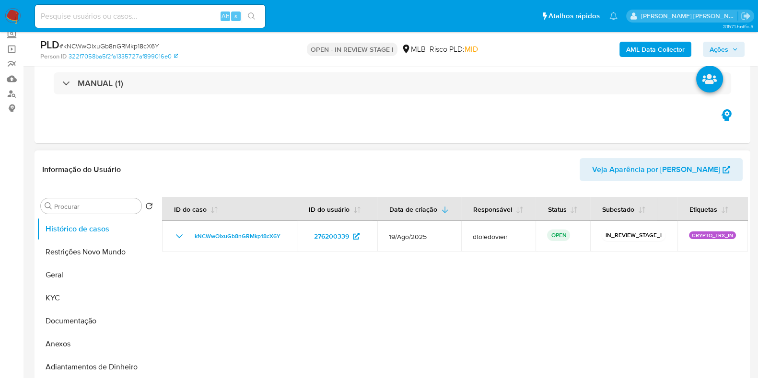
select select "10"
click at [50, 269] on button "Geral" at bounding box center [93, 275] width 112 height 23
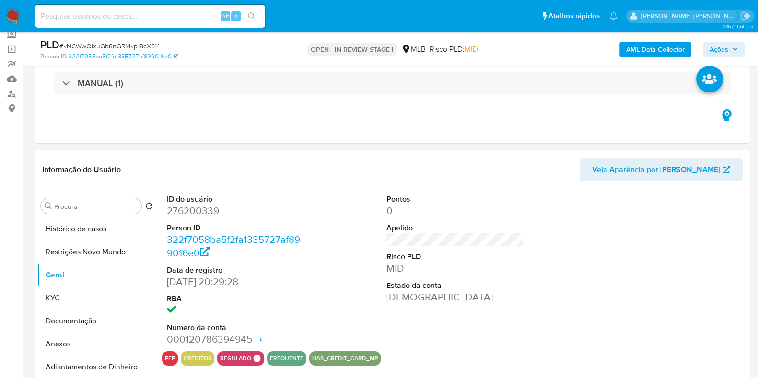
click at [192, 205] on dd "276200339" at bounding box center [235, 210] width 137 height 13
copy dd "276200339"
